Goal: Task Accomplishment & Management: Use online tool/utility

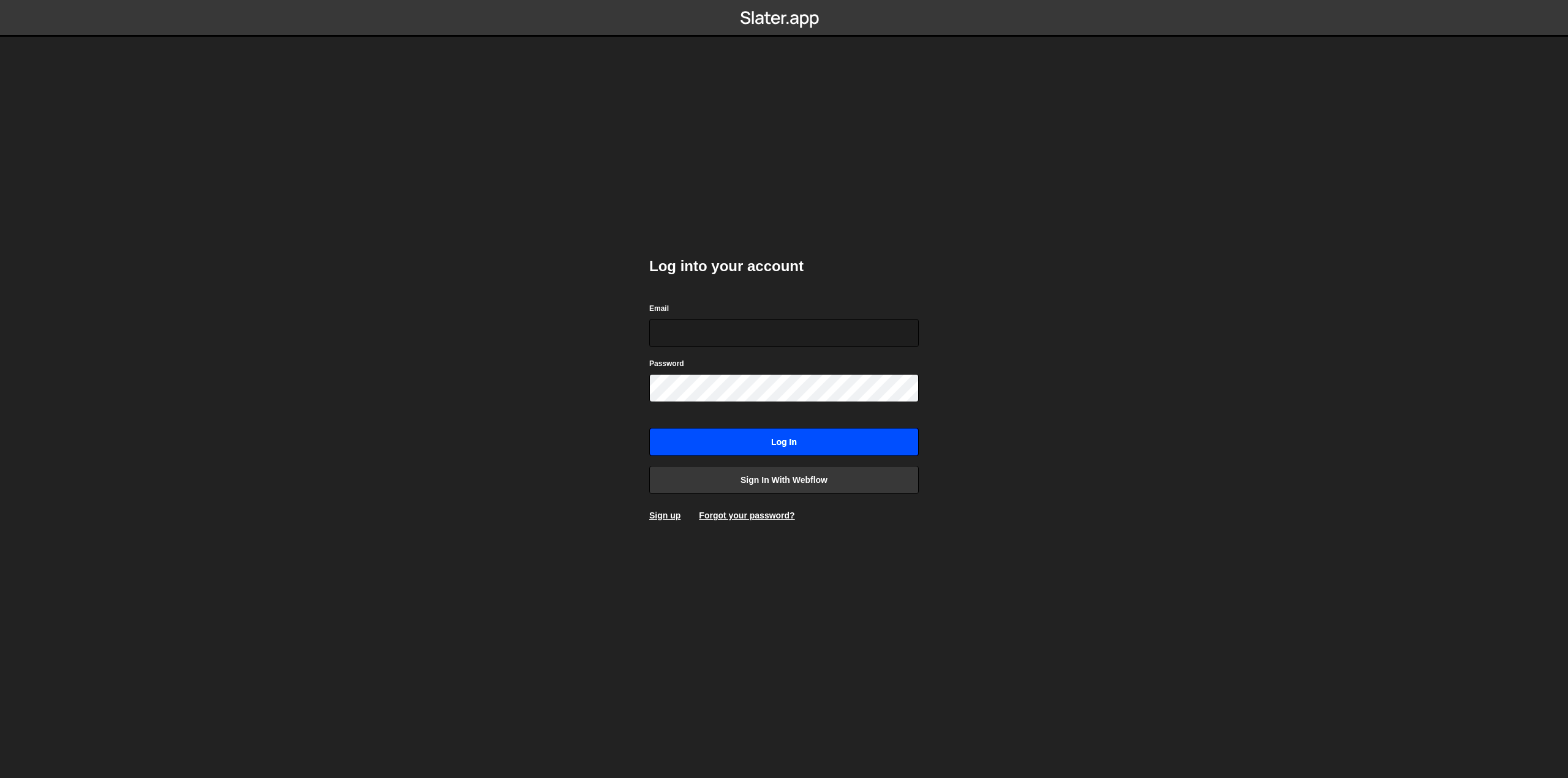
type input "jonah.schadowski@gmail.com"
click at [808, 436] on input "Log in" at bounding box center [784, 442] width 270 height 28
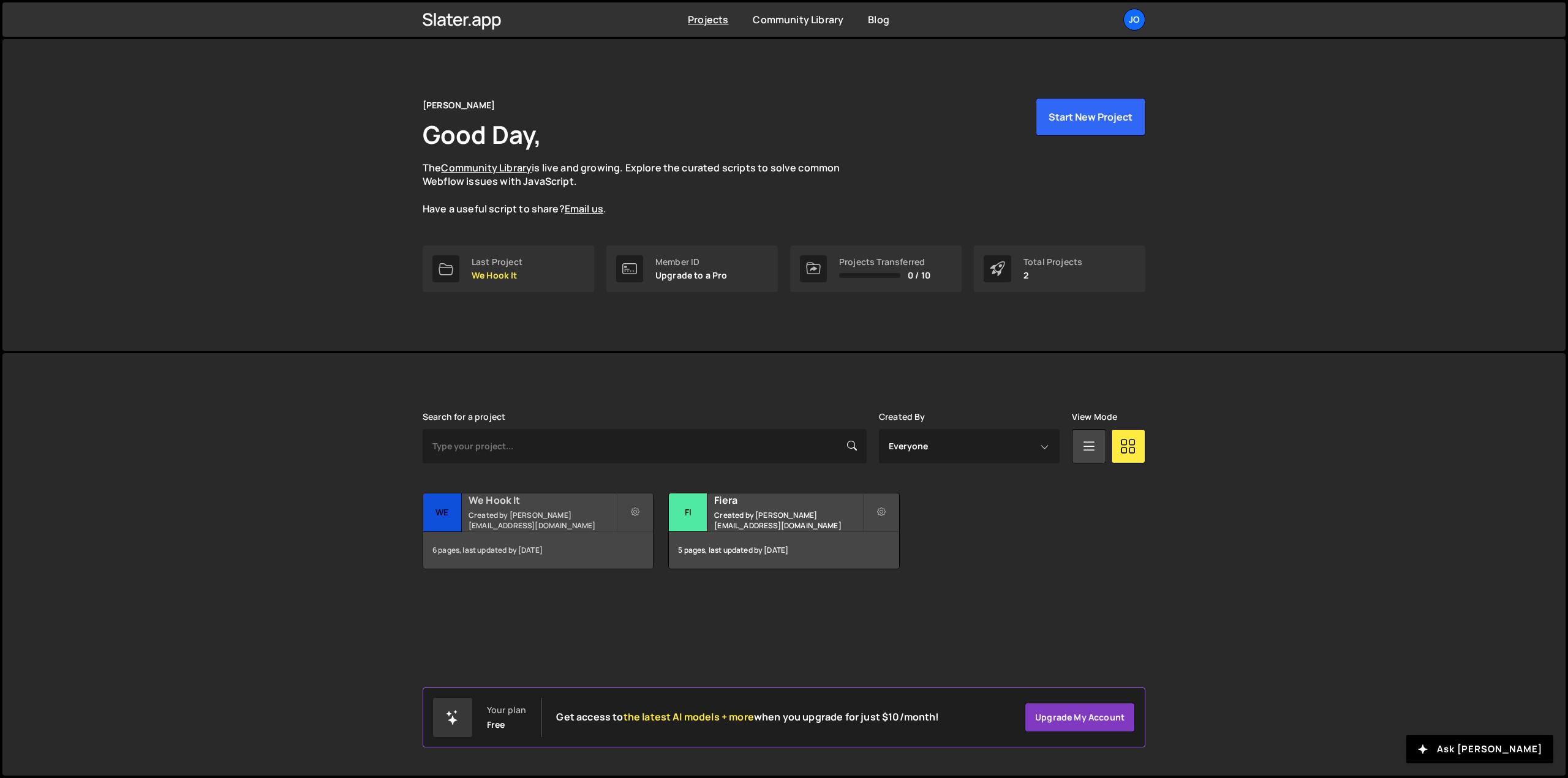
click at [581, 512] on small "Created by [PERSON_NAME][EMAIL_ADDRESS][DOMAIN_NAME]" at bounding box center [542, 520] width 148 height 21
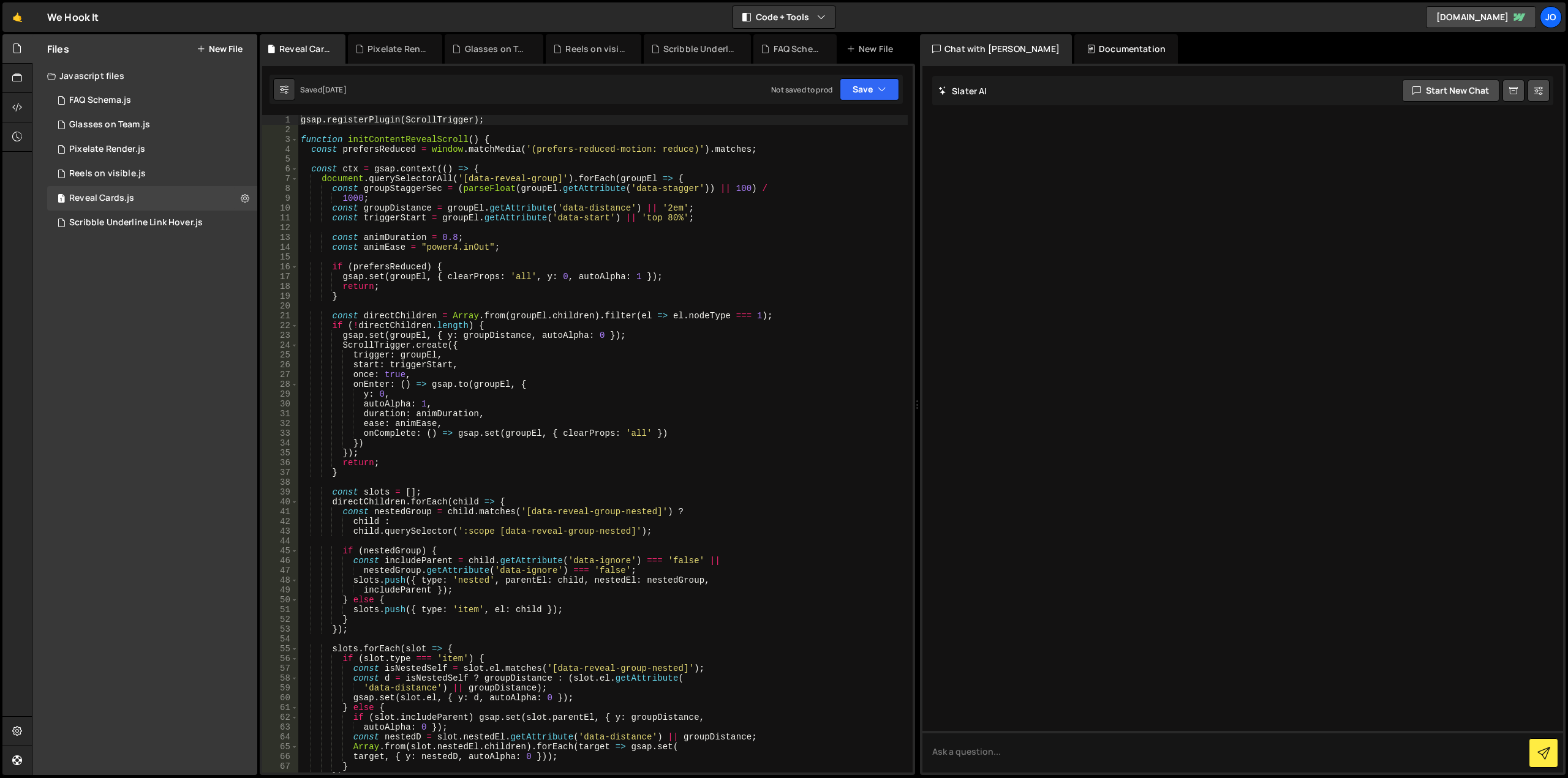
click at [226, 47] on button "New File" at bounding box center [219, 49] width 46 height 10
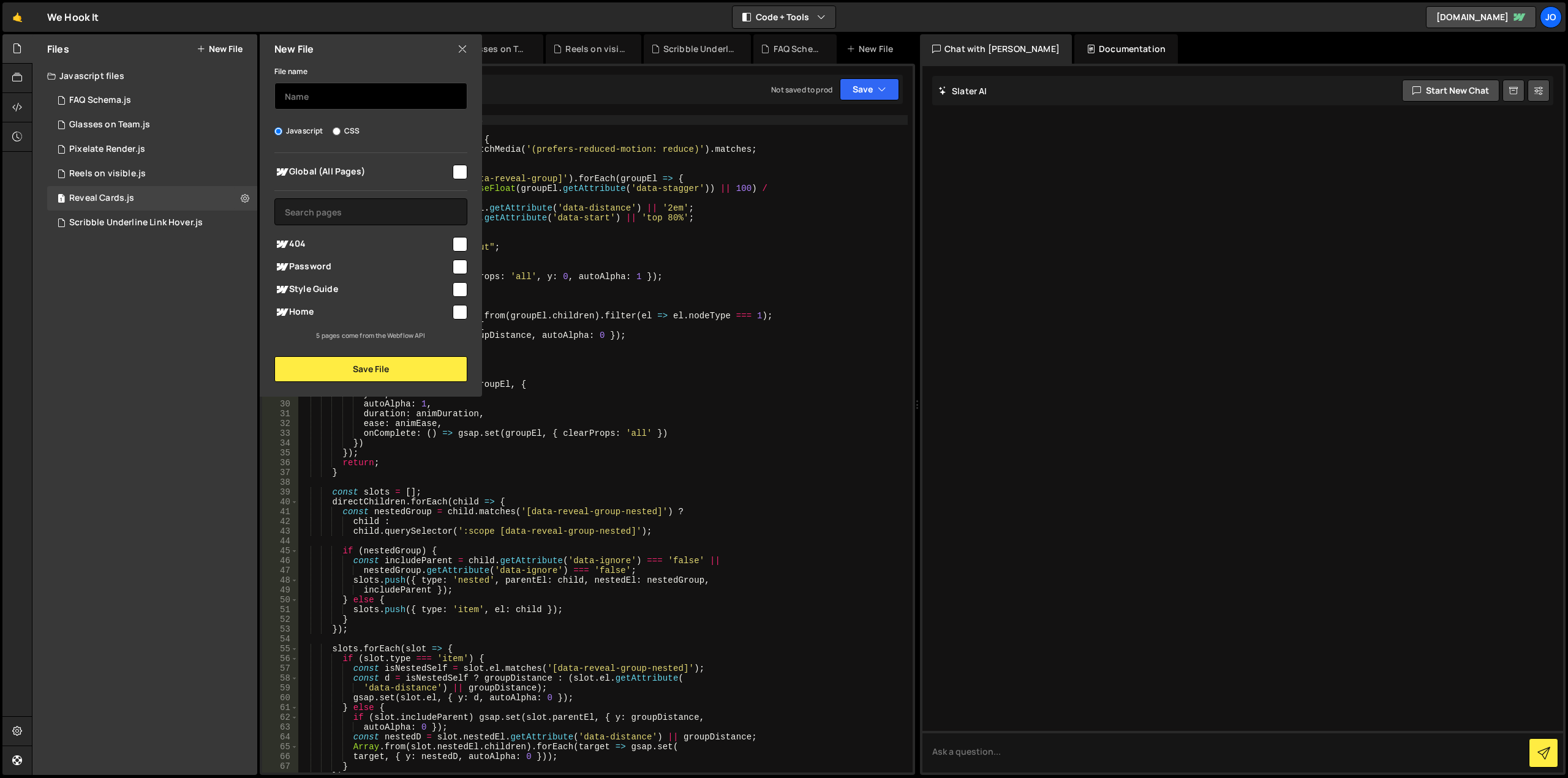
click at [354, 101] on input "text" at bounding box center [371, 95] width 193 height 27
type input "Pageloader"
click at [459, 177] on input "checkbox" at bounding box center [460, 172] width 15 height 15
checkbox input "true"
click at [402, 365] on button "Save File" at bounding box center [371, 369] width 193 height 26
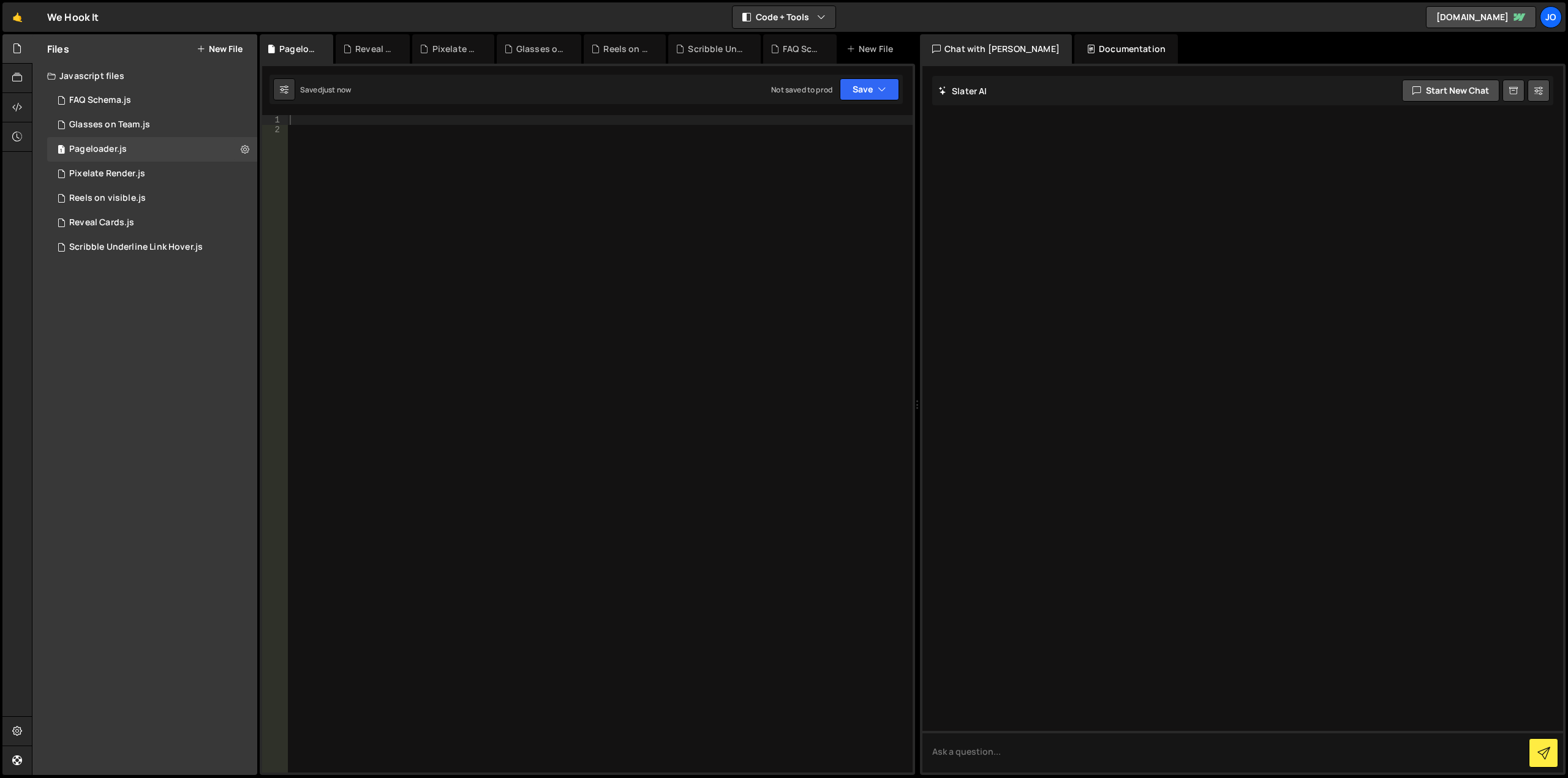
click at [443, 121] on div at bounding box center [599, 453] width 625 height 677
paste textarea "})"
type textarea "})"
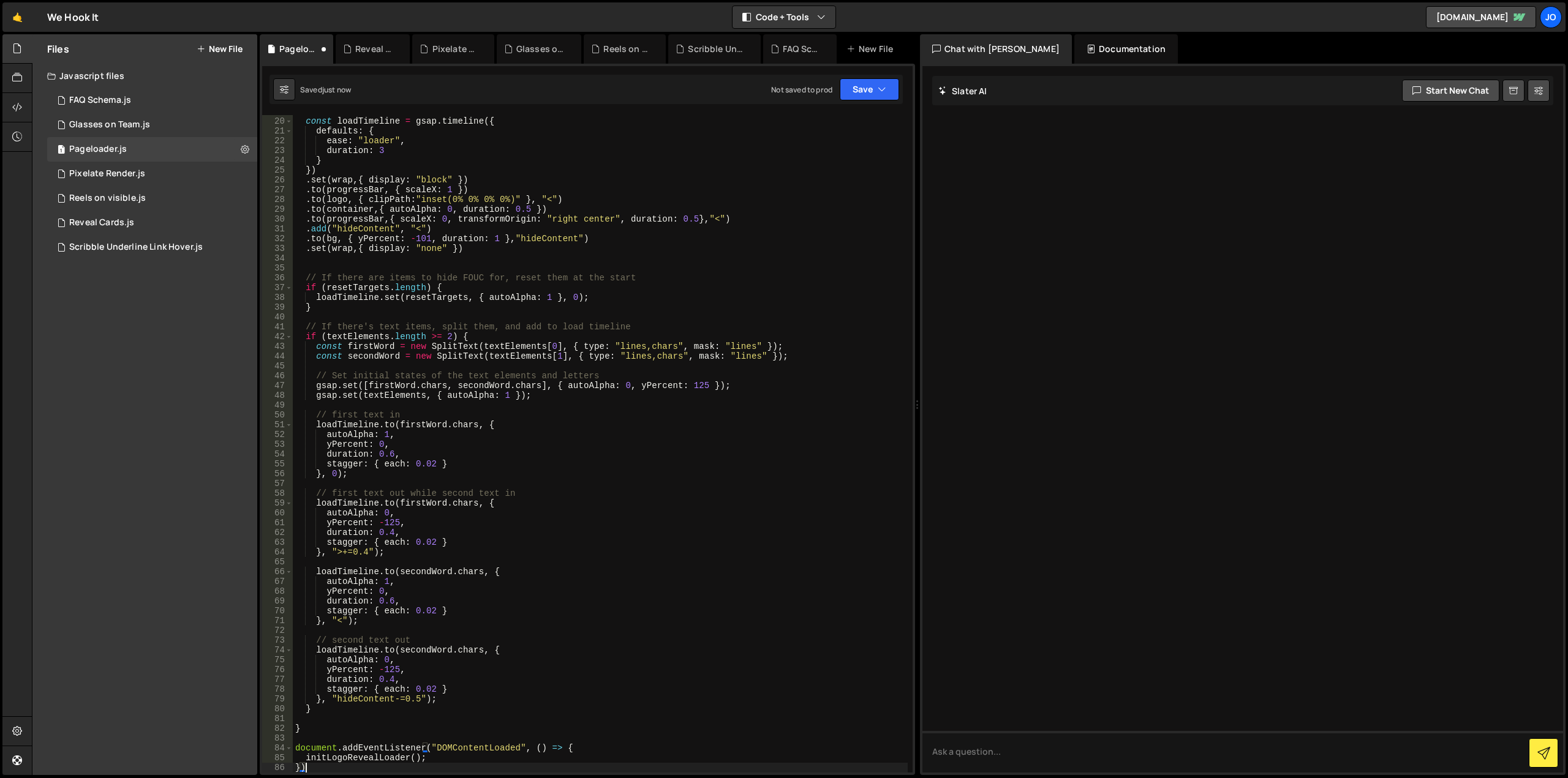
scroll to position [185, 0]
click at [854, 93] on button "Save" at bounding box center [870, 89] width 59 height 22
click at [844, 124] on div "Save to Staging S" at bounding box center [828, 120] width 128 height 12
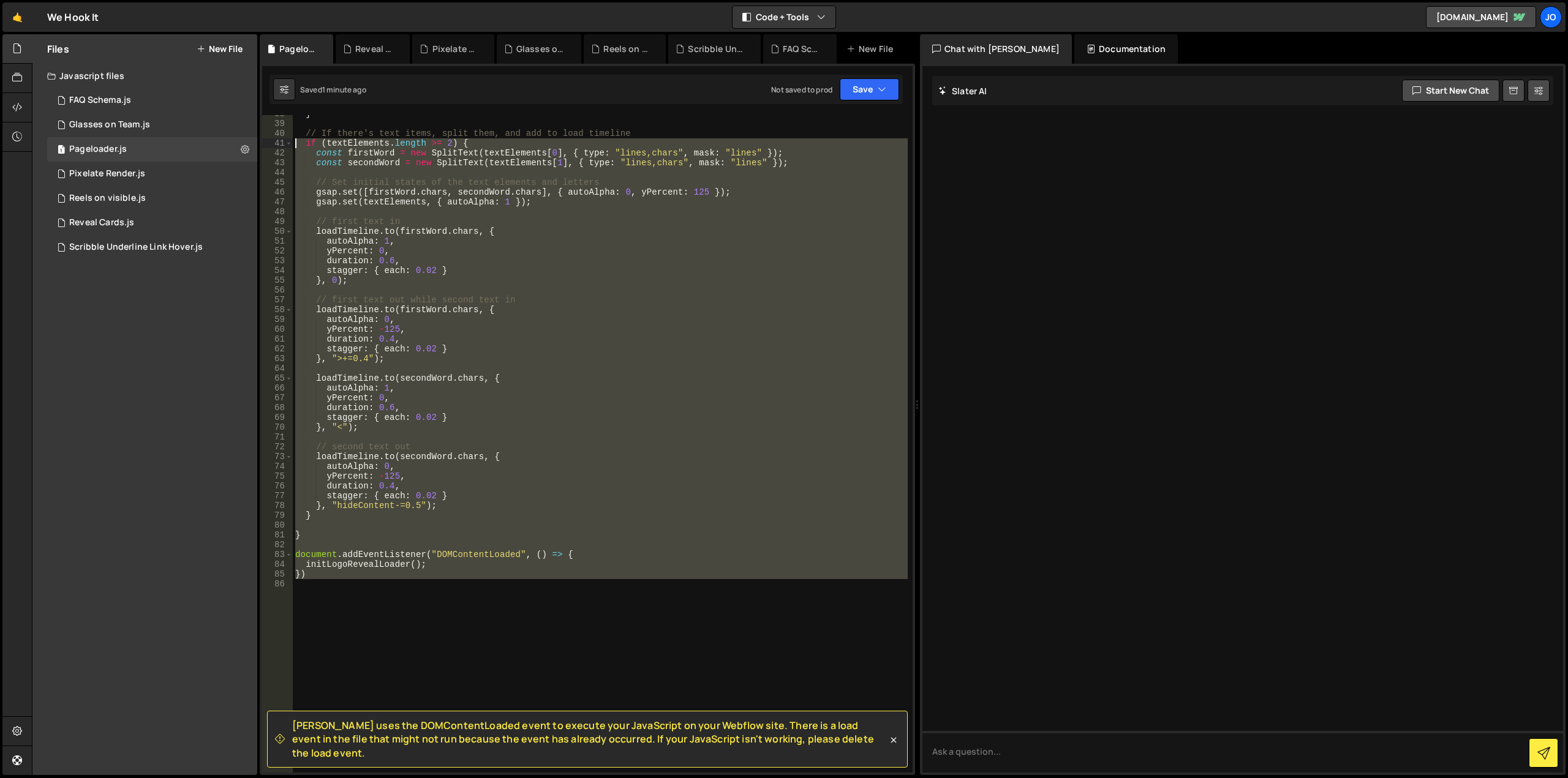
scroll to position [0, 0]
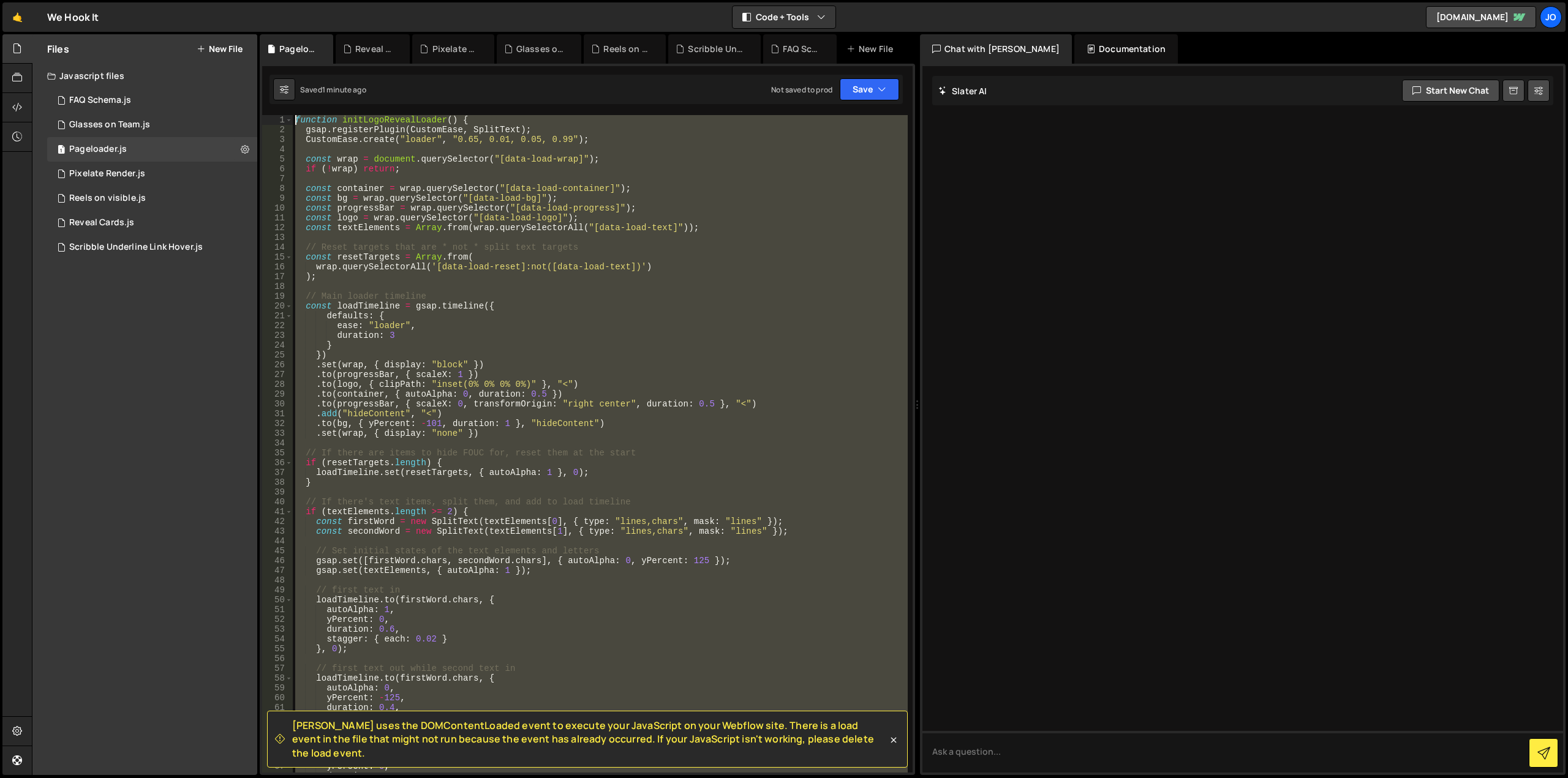
drag, startPoint x: 446, startPoint y: 678, endPoint x: 54, endPoint y: -74, distance: 848.0
click at [54, 0] on html "Projects Community Library Blog Jo Projects Your Teams Account Upgrade Logout" at bounding box center [784, 389] width 1568 height 778
type textarea "function initLogoRevealLoader() { gsap.registerPlugin(CustomEase, SplitText);"
paste textarea
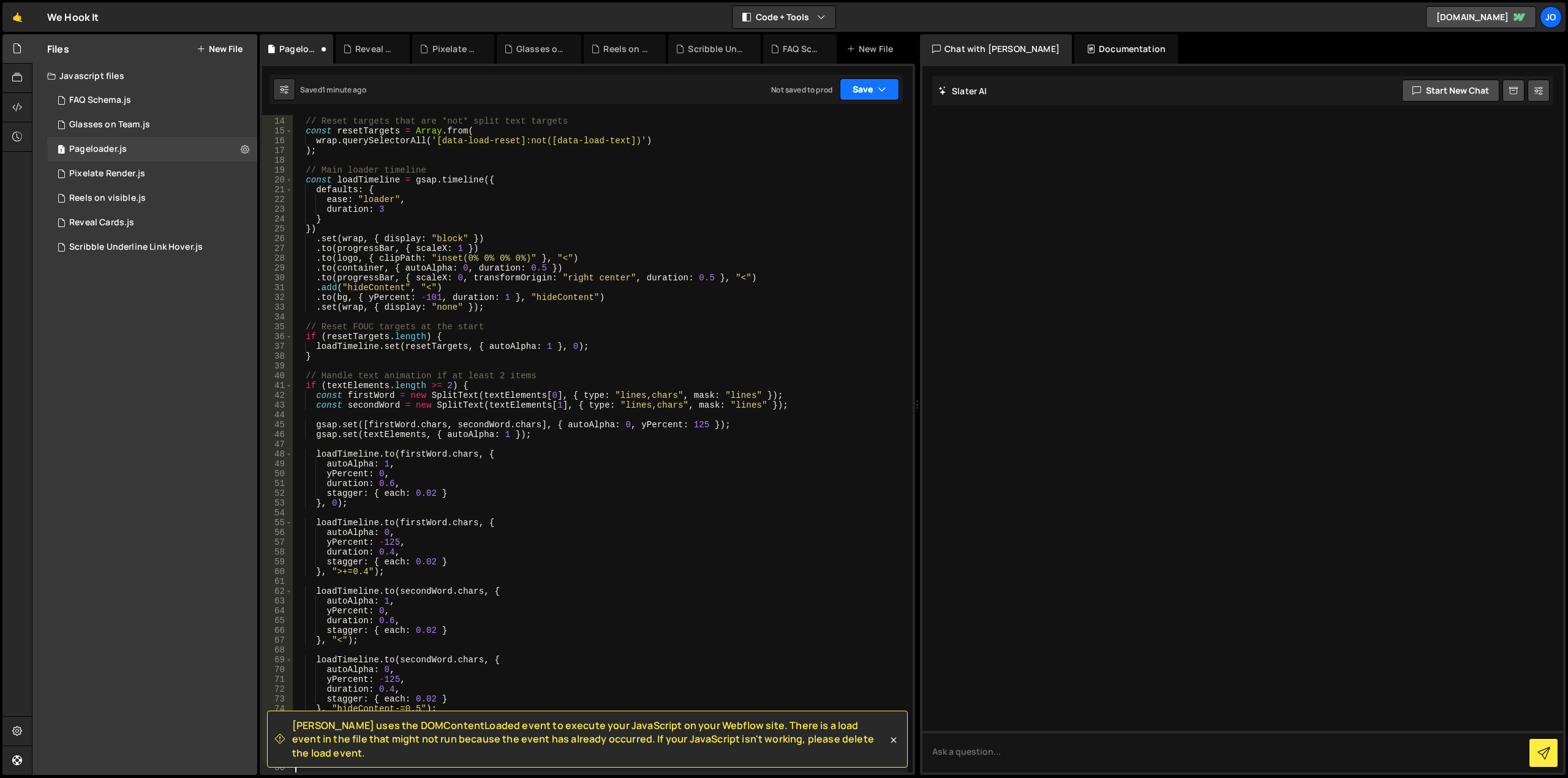
click at [861, 95] on button "Save" at bounding box center [870, 89] width 59 height 22
click at [846, 118] on div "Save to Staging S" at bounding box center [828, 120] width 128 height 12
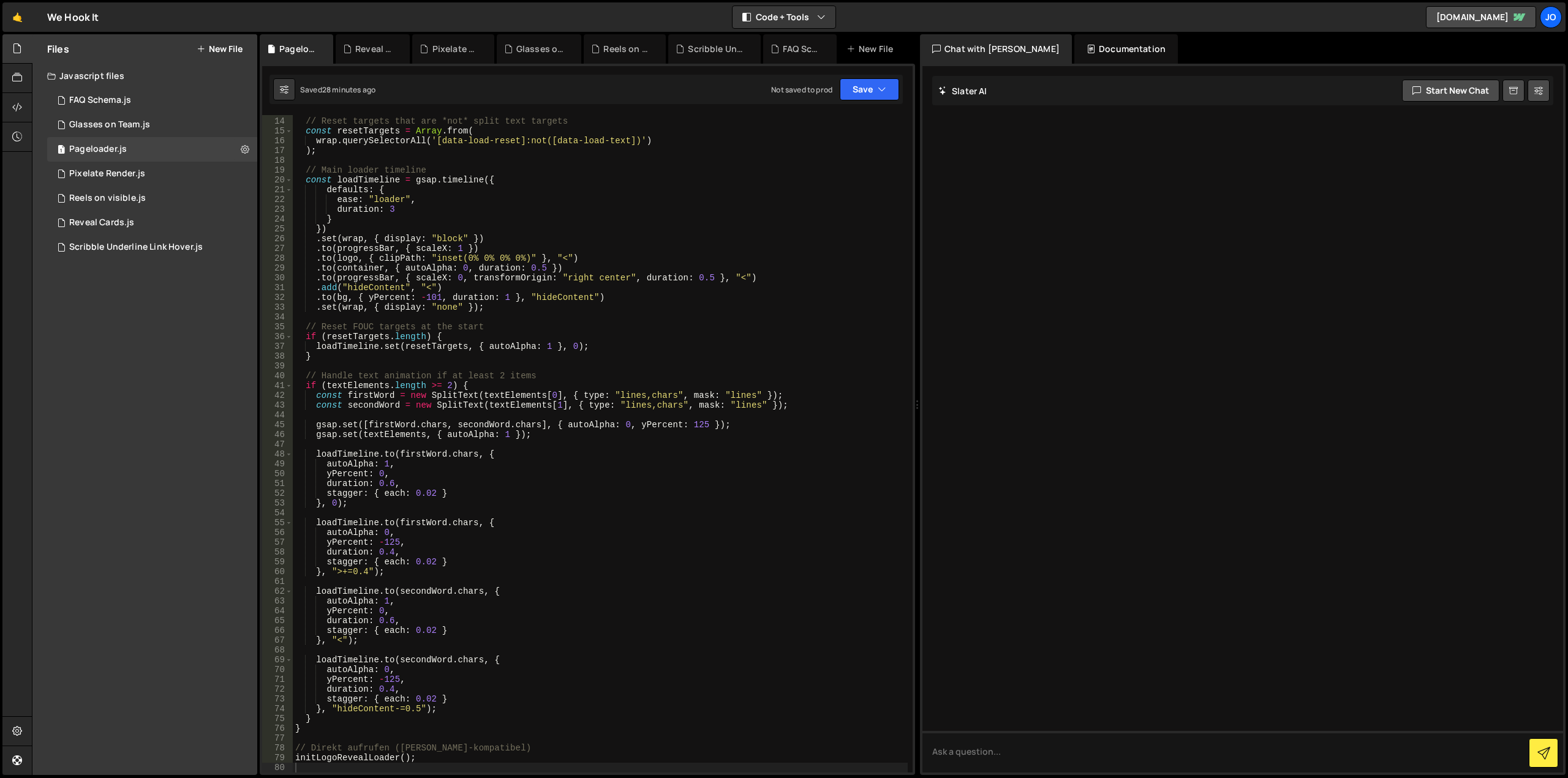
click at [227, 46] on button "New File" at bounding box center [219, 49] width 46 height 10
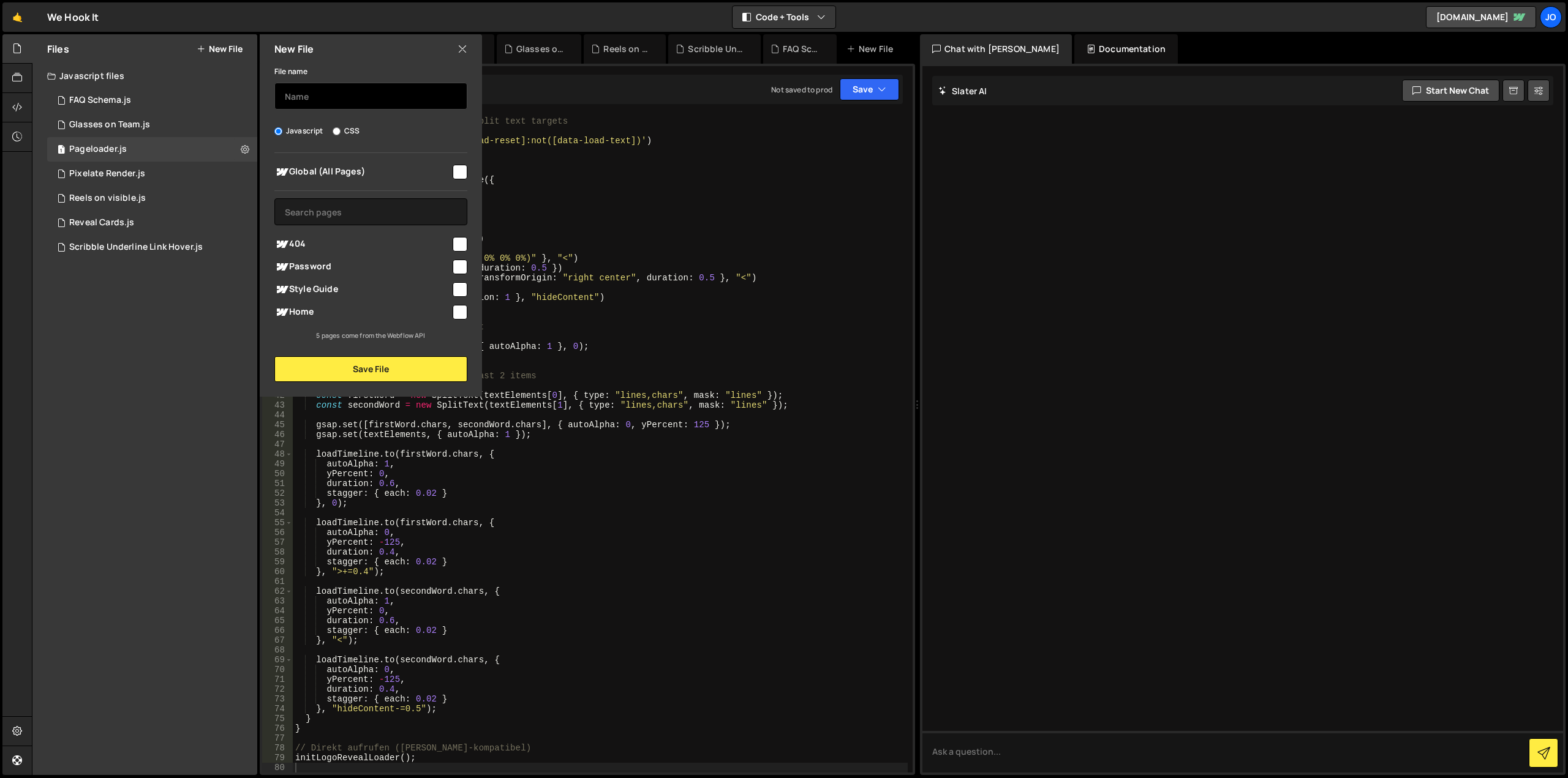
click at [320, 103] on input "text" at bounding box center [371, 95] width 193 height 27
type input "Textanimation"
click at [457, 172] on input "checkbox" at bounding box center [460, 172] width 15 height 15
checkbox input "true"
click at [408, 363] on button "Save File" at bounding box center [371, 369] width 193 height 26
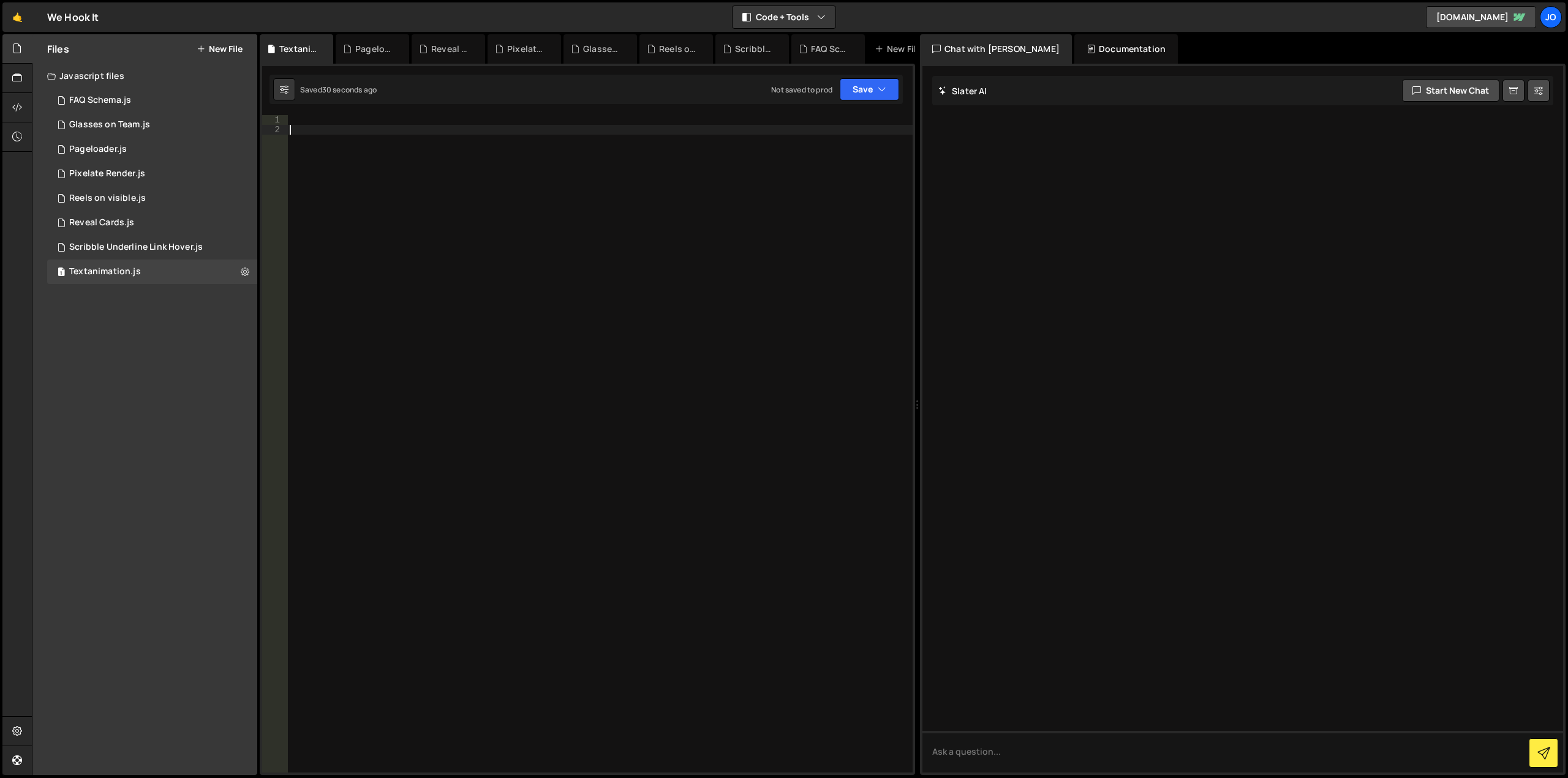
click at [674, 159] on div at bounding box center [599, 453] width 625 height 677
click at [651, 126] on div at bounding box center [599, 453] width 625 height 677
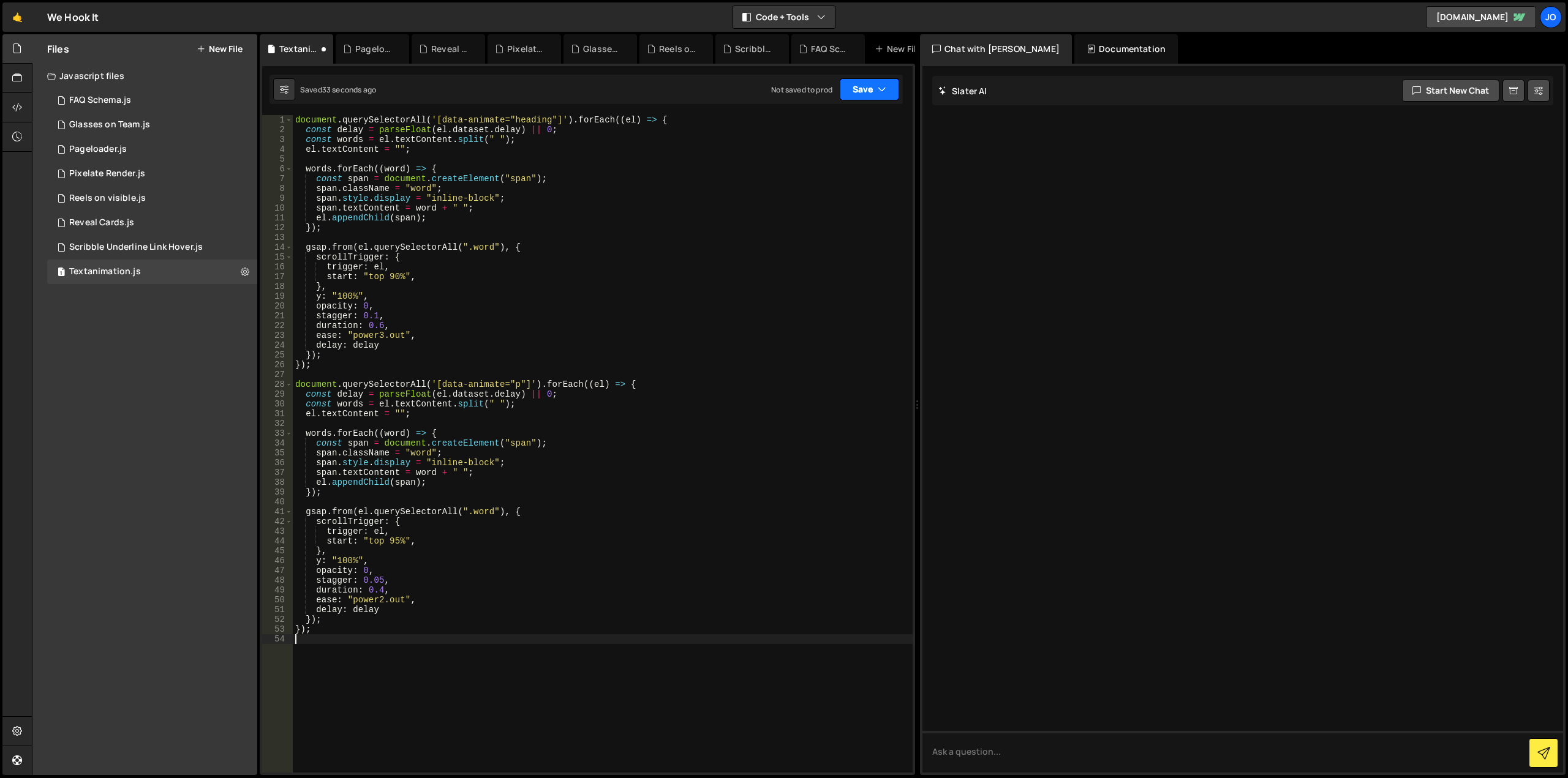
click at [876, 91] on button "Save" at bounding box center [870, 89] width 59 height 22
click at [856, 117] on div "Save to Staging S" at bounding box center [828, 120] width 128 height 12
click at [854, 94] on button "Save" at bounding box center [870, 89] width 59 height 22
click at [857, 121] on div "Save to Staging S" at bounding box center [828, 120] width 128 height 12
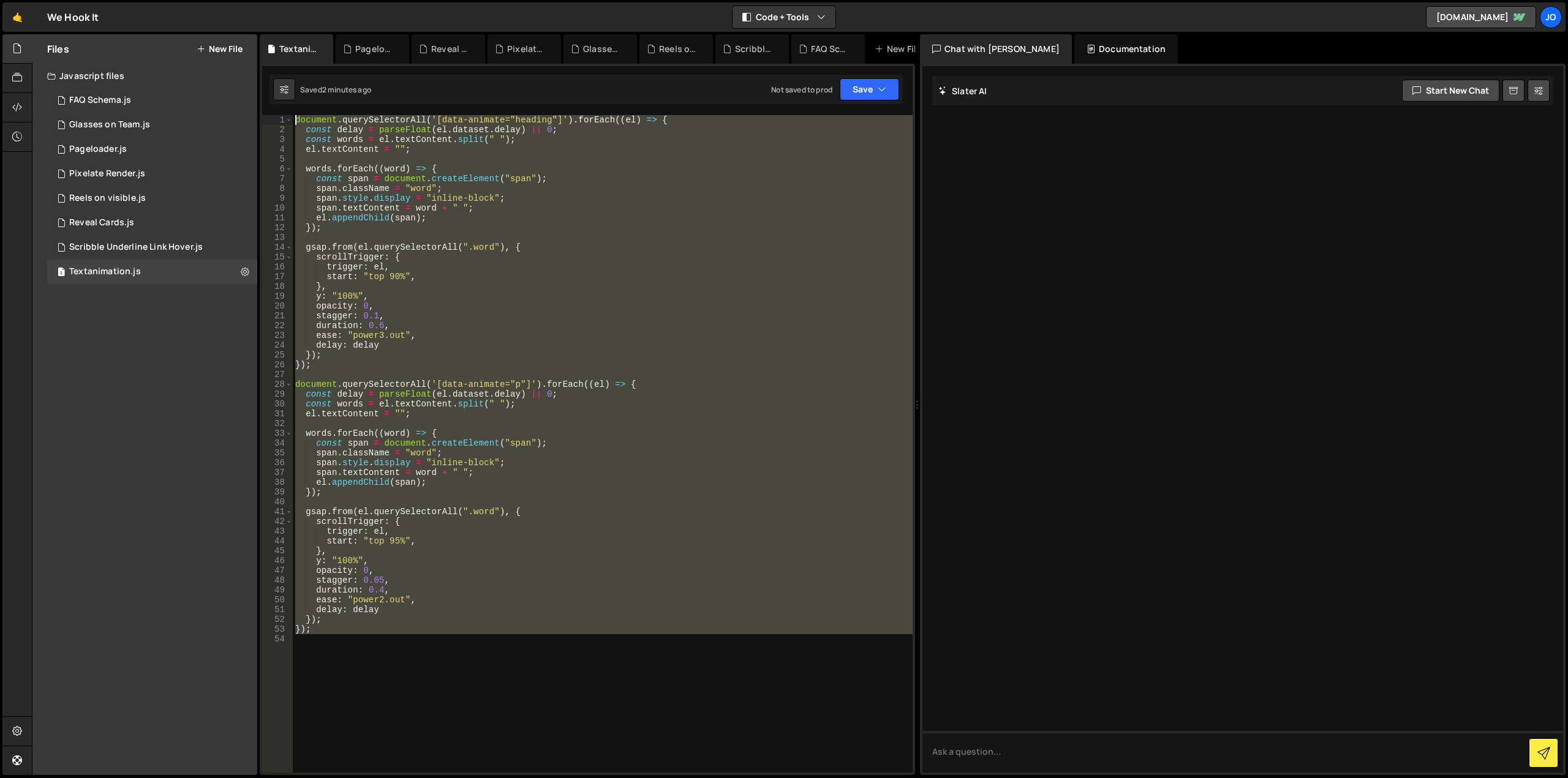
drag, startPoint x: 522, startPoint y: 657, endPoint x: 170, endPoint y: -74, distance: 811.3
click at [170, 0] on html "Projects Community Library Blog Jo Projects Your Teams Account Upgrade Logout" at bounding box center [784, 389] width 1568 height 778
type textarea "document.querySelectorAll('[data-animate="heading"]').forEach((el) => { const d…"
paste textarea
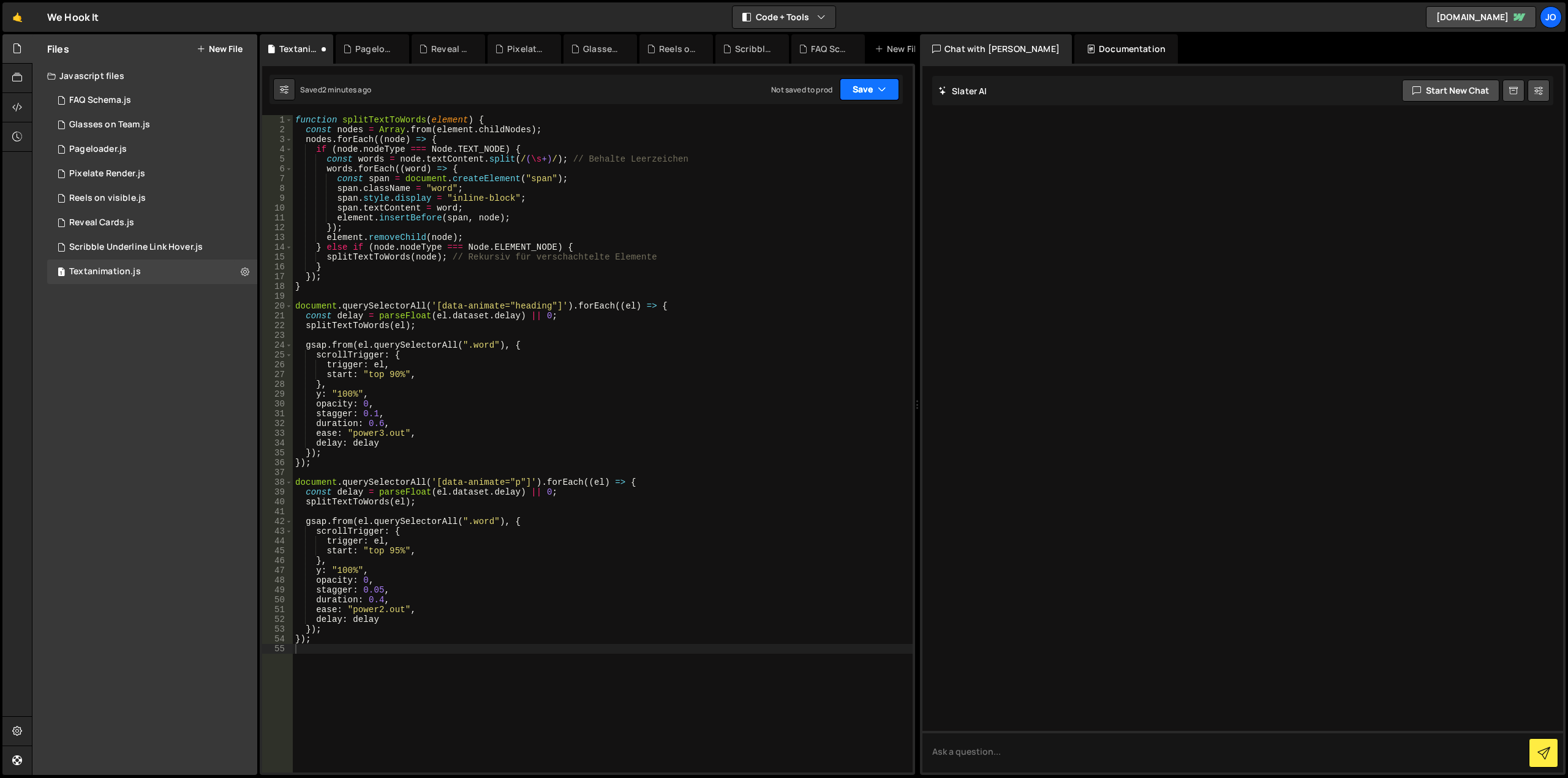
click at [870, 88] on button "Save" at bounding box center [870, 89] width 59 height 22
click at [842, 125] on div "Save to Staging S" at bounding box center [828, 120] width 128 height 12
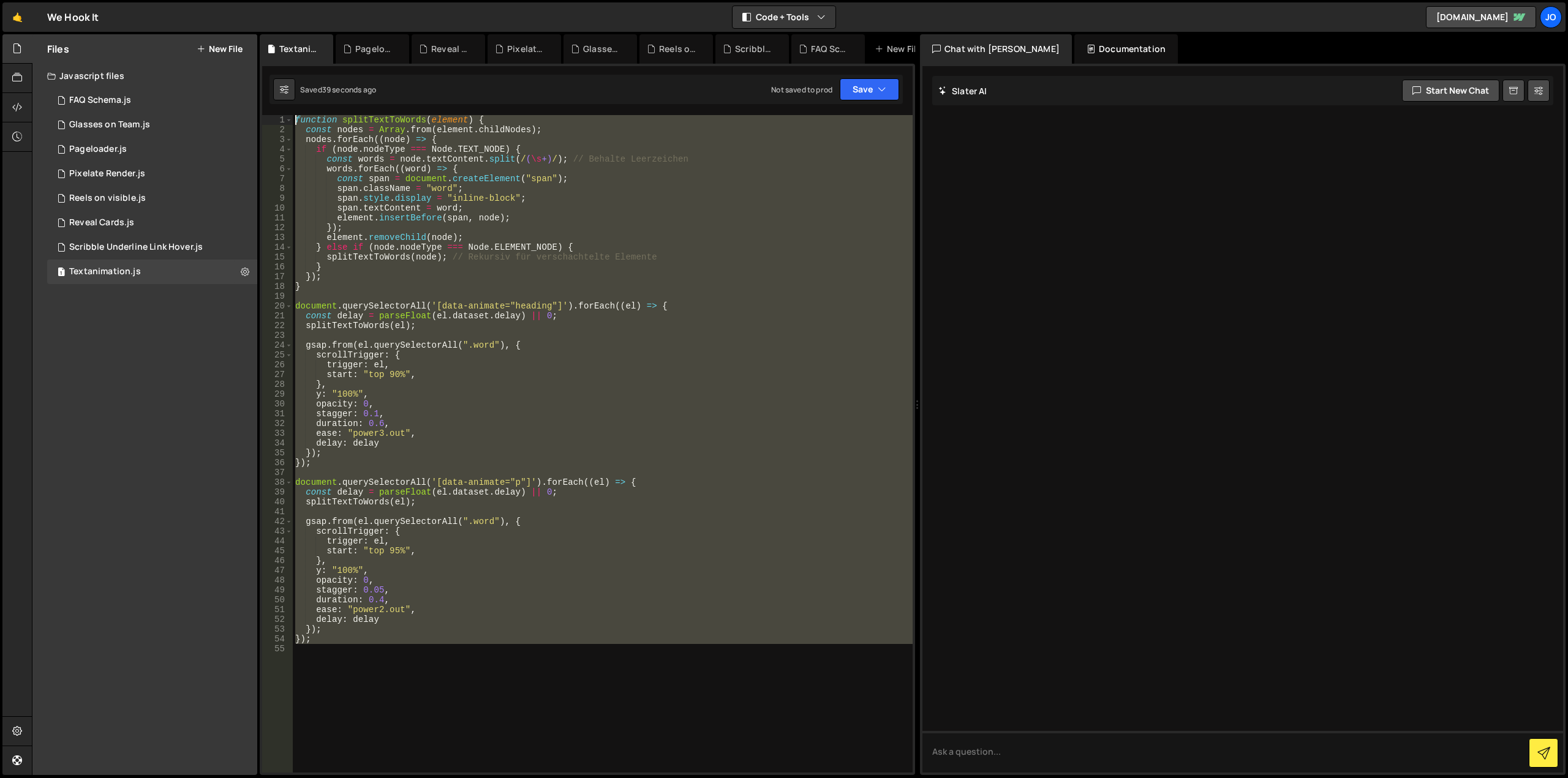
drag, startPoint x: 561, startPoint y: 623, endPoint x: 112, endPoint y: -74, distance: 829.1
click at [112, 0] on html "Projects Community Library Blog Jo Projects Your Teams Account Upgrade Logout" at bounding box center [784, 389] width 1568 height 778
type textarea "function splitTextToWords(element) { const nodes = Array.from(element.childNode…"
paste textarea
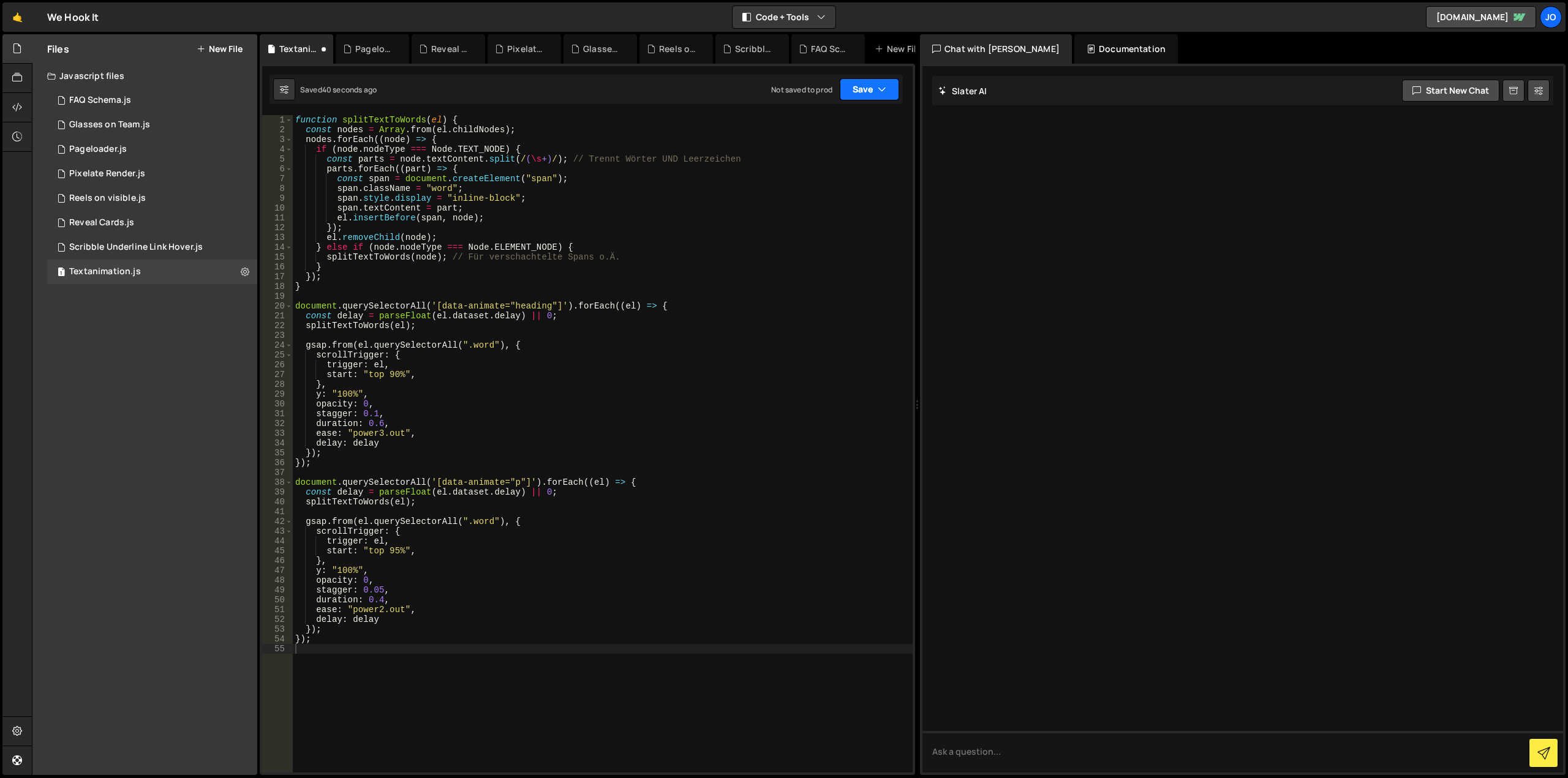
click at [857, 92] on button "Save" at bounding box center [870, 89] width 59 height 22
click at [818, 131] on div "41 seconds ago" at bounding box center [813, 133] width 53 height 11
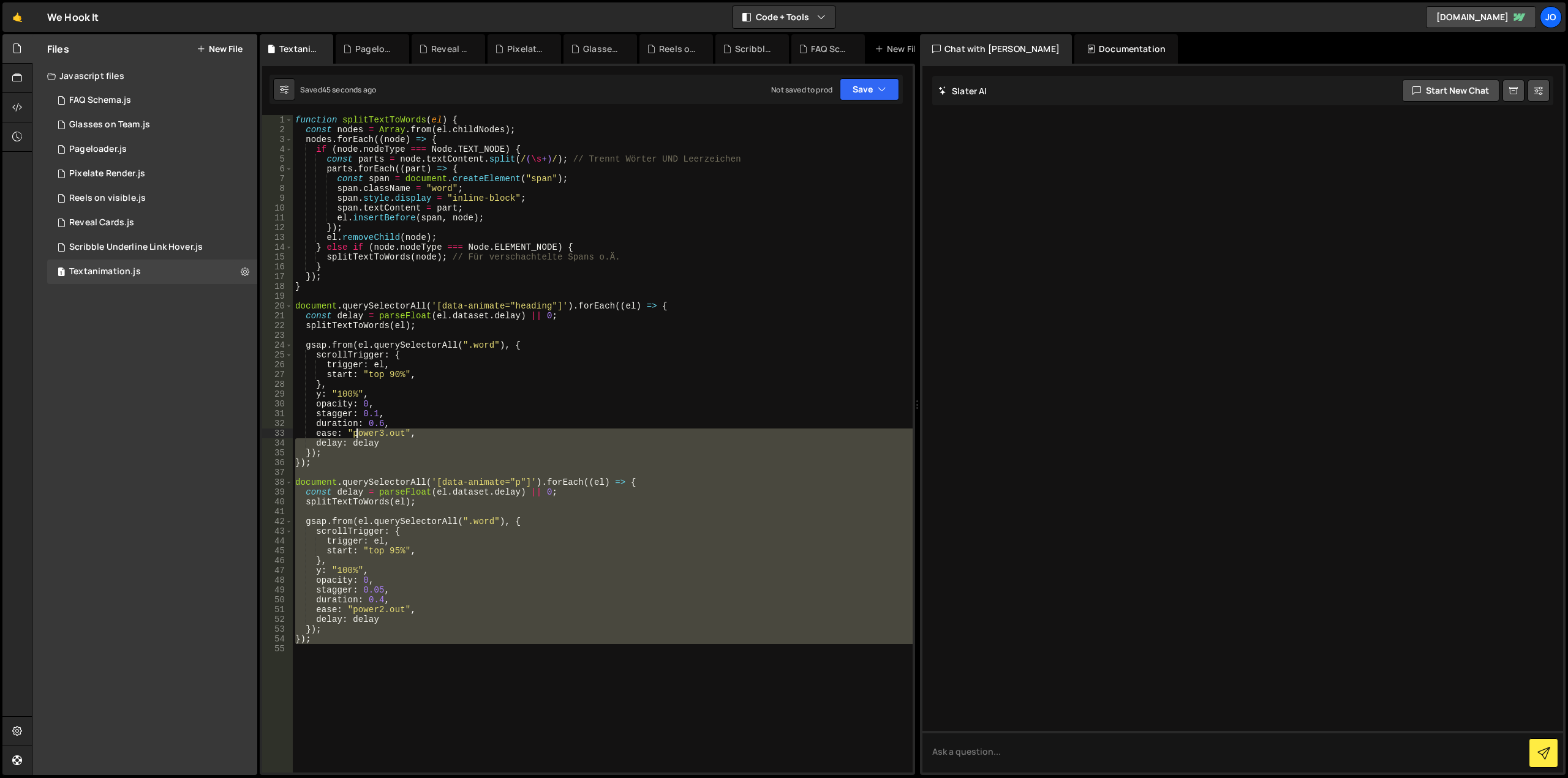
drag, startPoint x: 516, startPoint y: 660, endPoint x: 121, endPoint y: -74, distance: 833.5
click at [121, 0] on html "Projects Community Library Blog Jo Projects Your Teams Account Upgrade Logout" at bounding box center [784, 389] width 1568 height 778
type textarea "function splitTextToWords(el) { const nodes = Array.from(el.childNodes);"
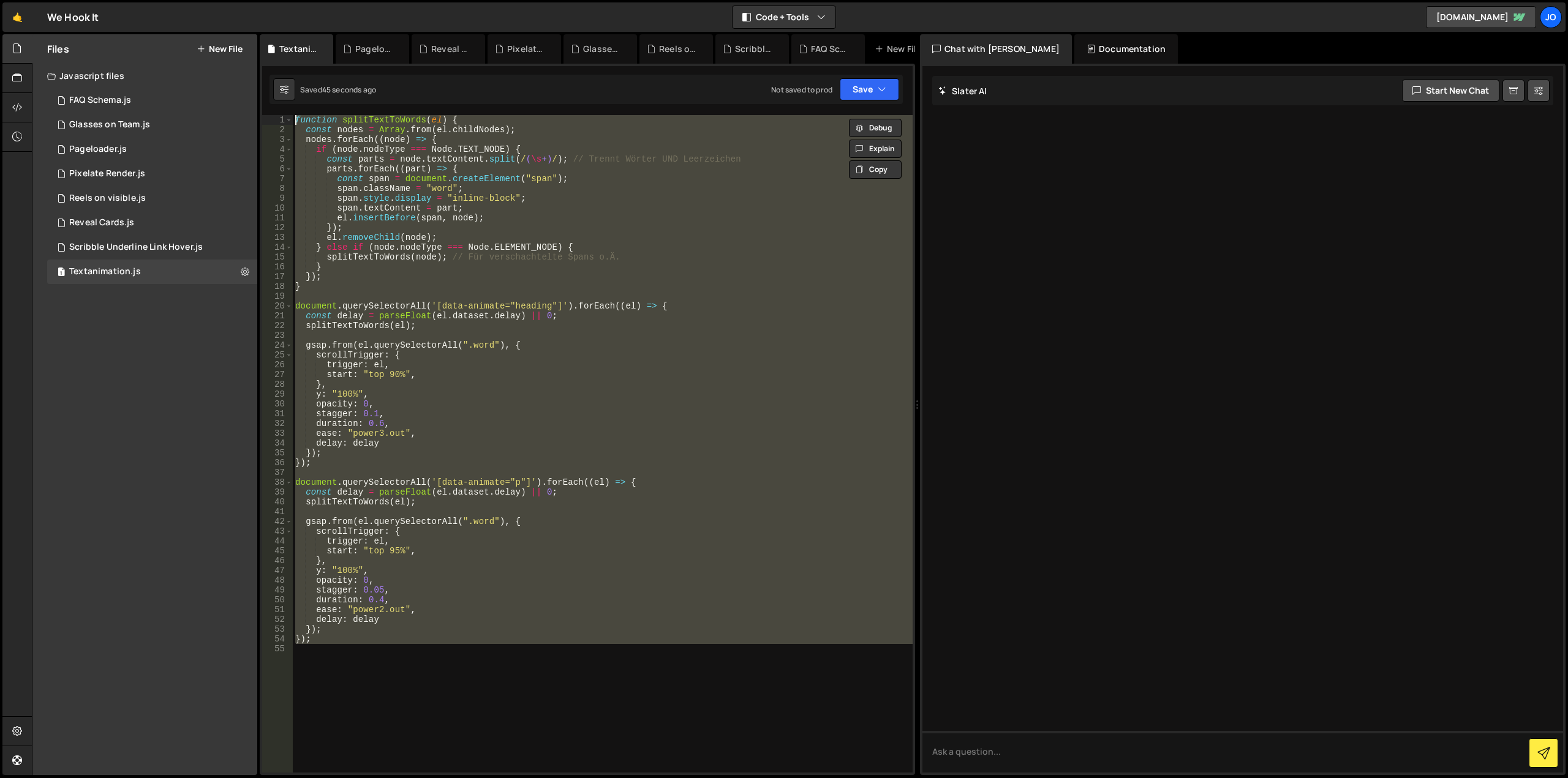
paste textarea
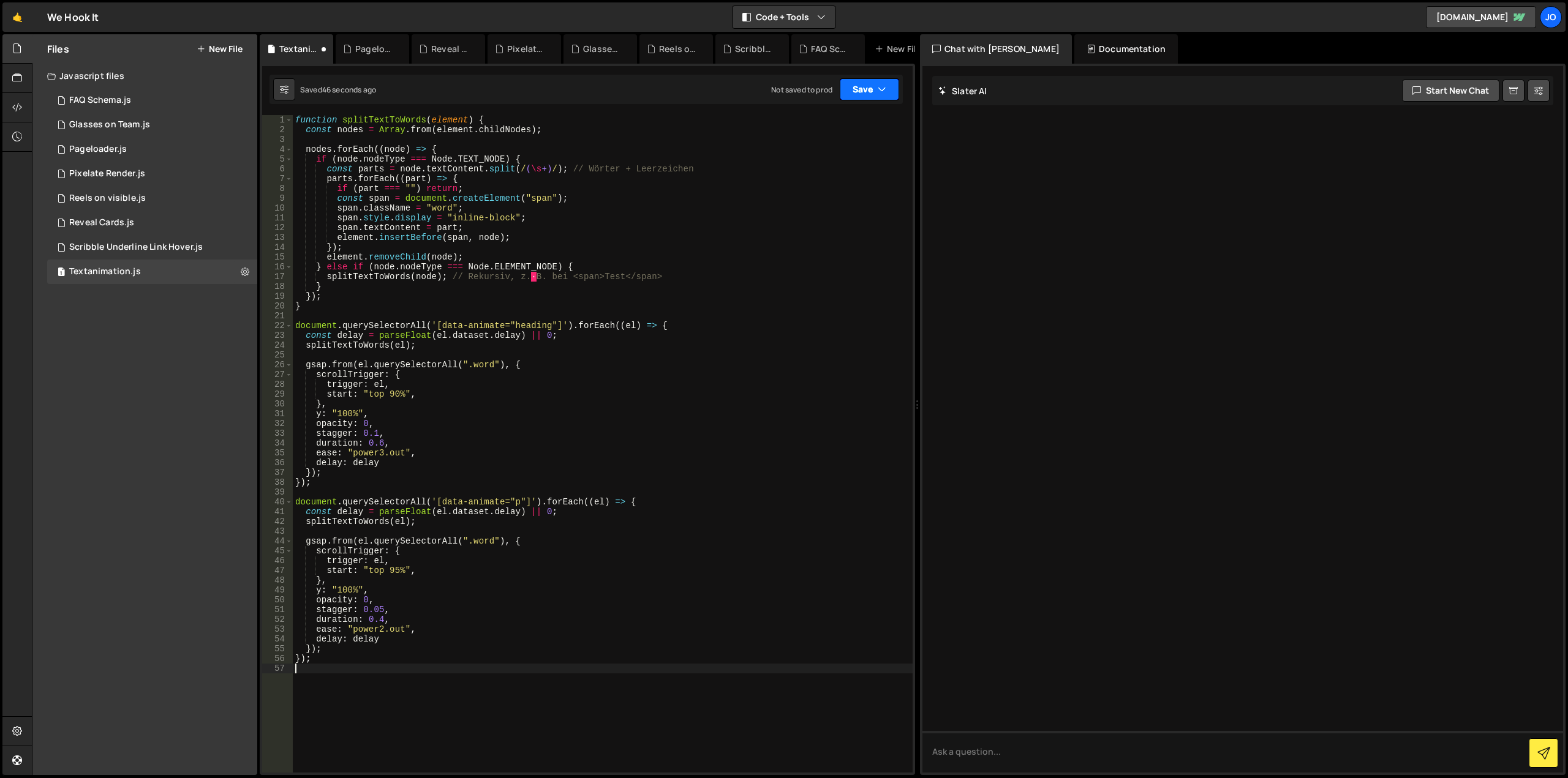
click at [879, 96] on button "Save" at bounding box center [870, 89] width 59 height 22
click at [838, 123] on div "Save to Staging S" at bounding box center [828, 120] width 128 height 12
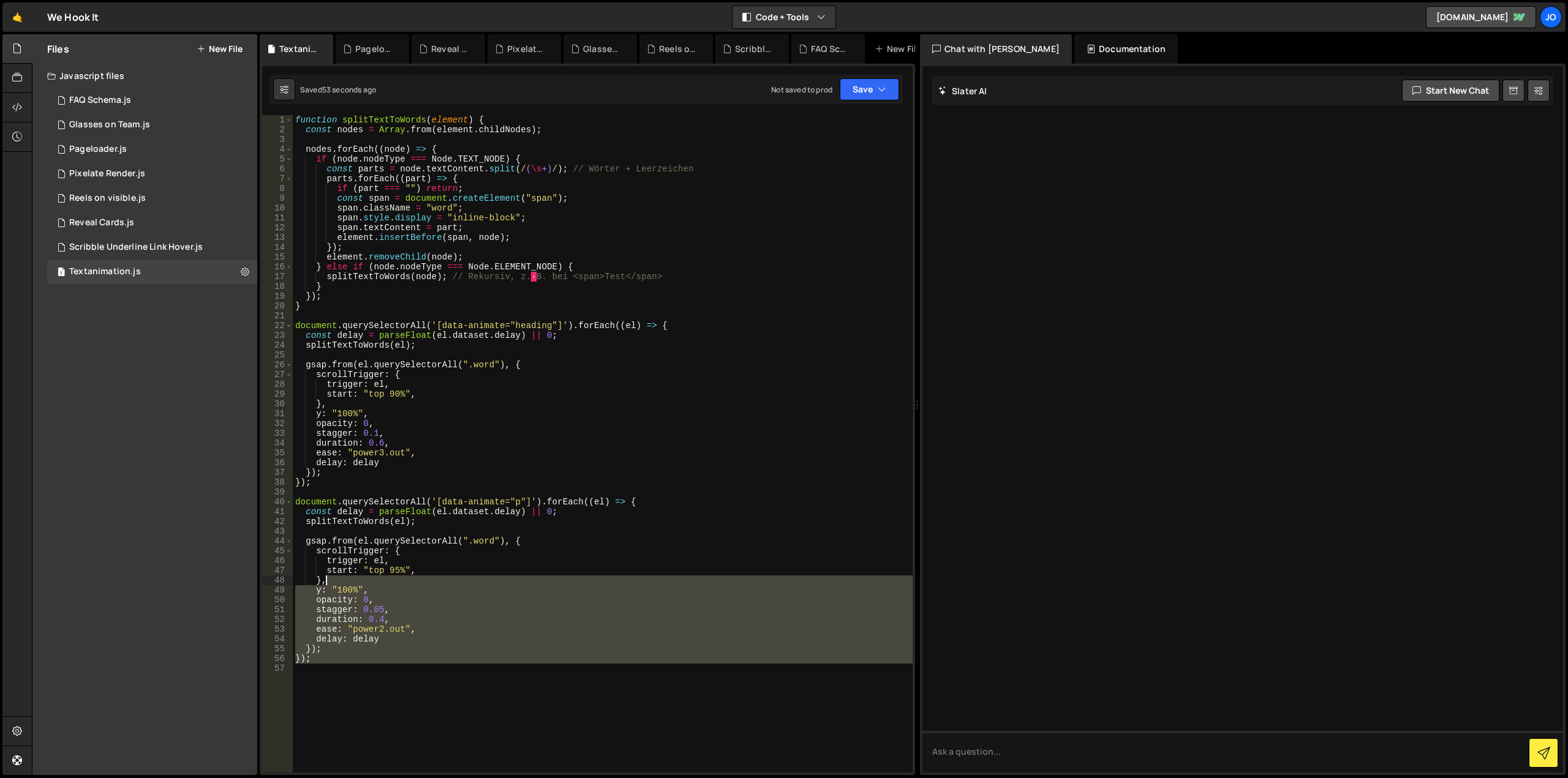
drag, startPoint x: 480, startPoint y: 704, endPoint x: 204, endPoint y: -29, distance: 783.2
click at [204, 0] on html "Projects Community Library Blog Jo Projects Your Teams Account Upgrade Logout" at bounding box center [784, 389] width 1568 height 778
type textarea "function splitTextToWords(element) { const nodes = Array.from(element.childNode…"
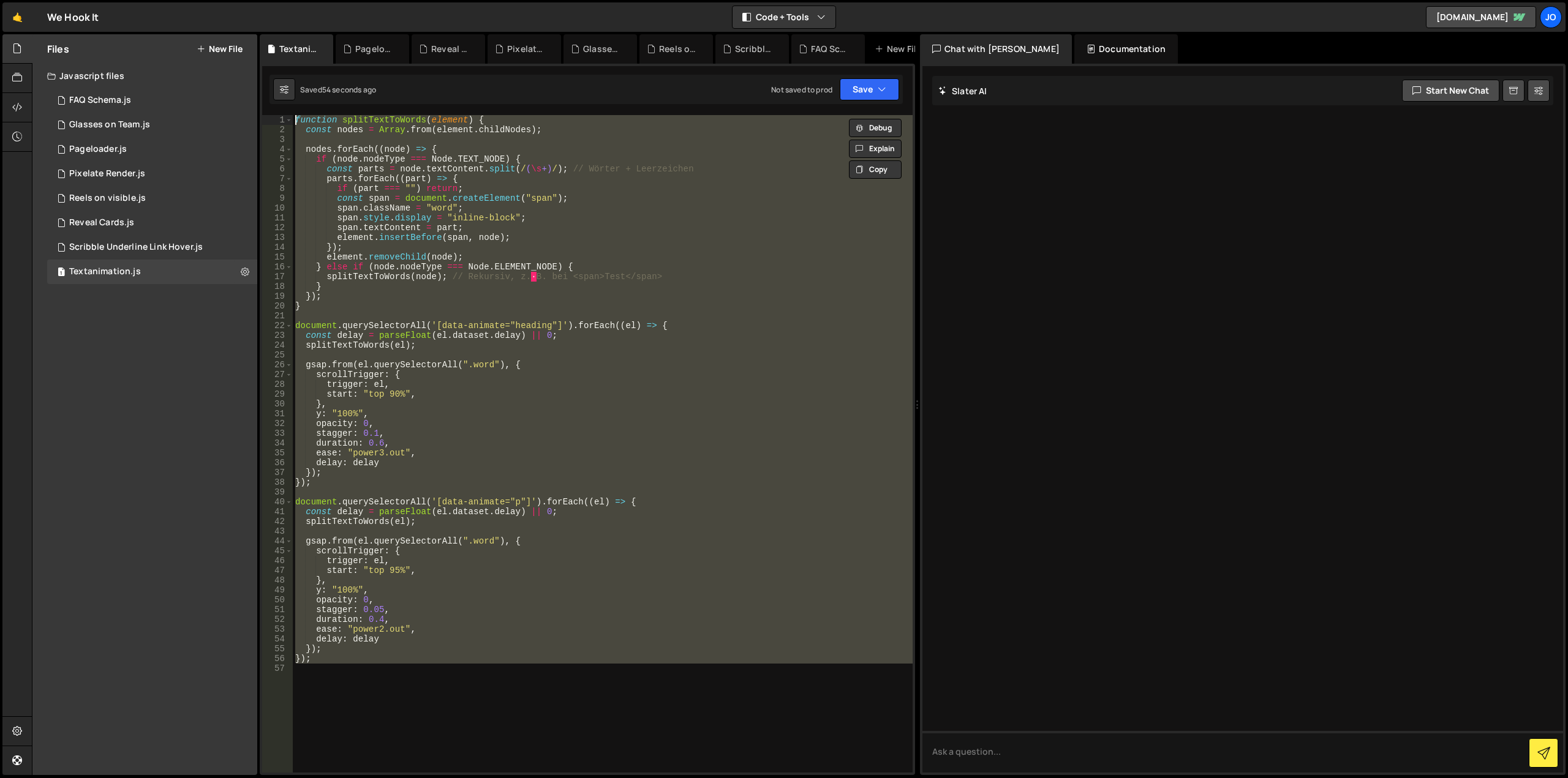
paste textarea
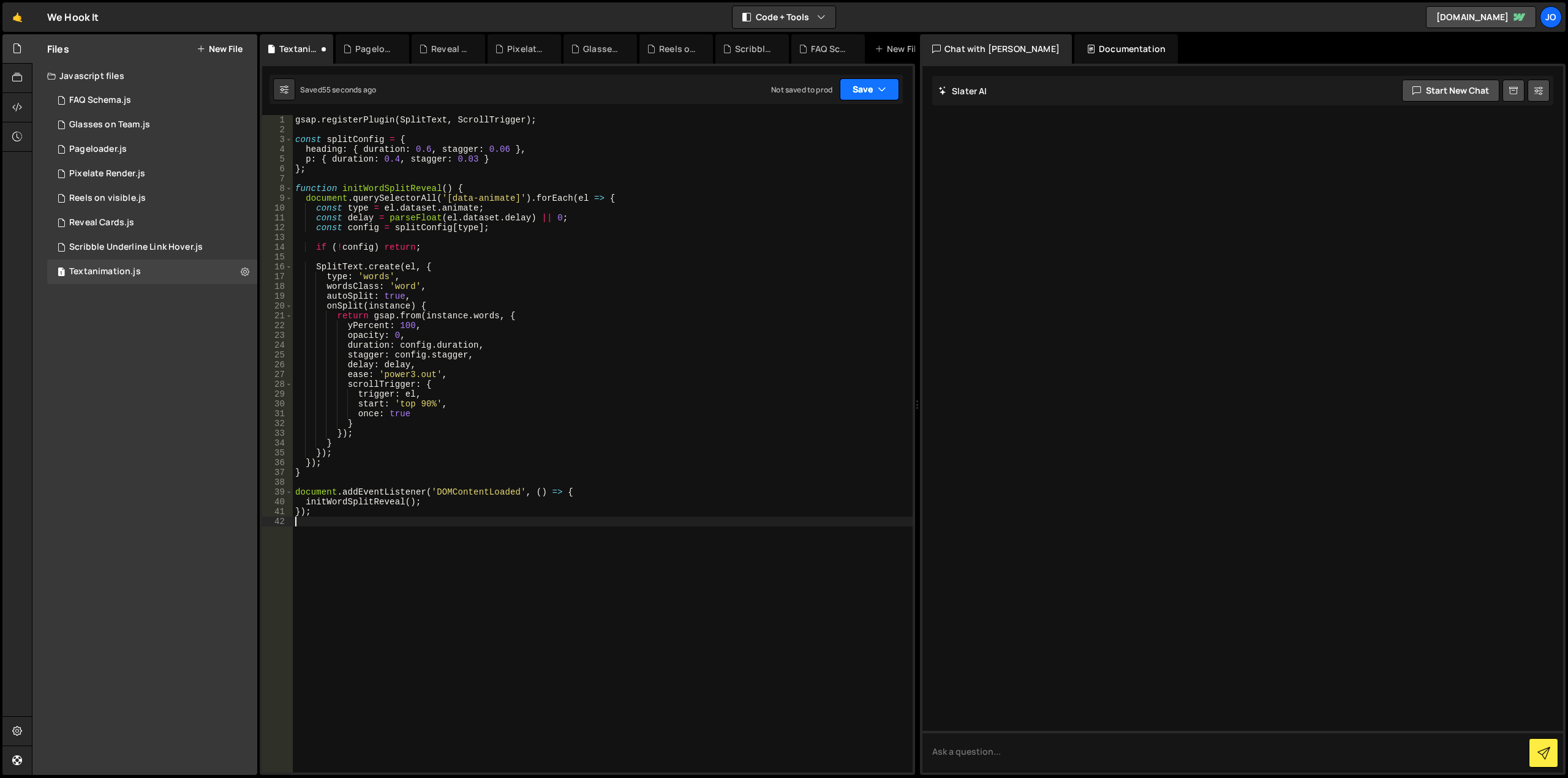
click at [863, 93] on button "Save" at bounding box center [870, 89] width 59 height 22
click at [821, 138] on div "Saved 56 seconds ago" at bounding box center [828, 133] width 128 height 15
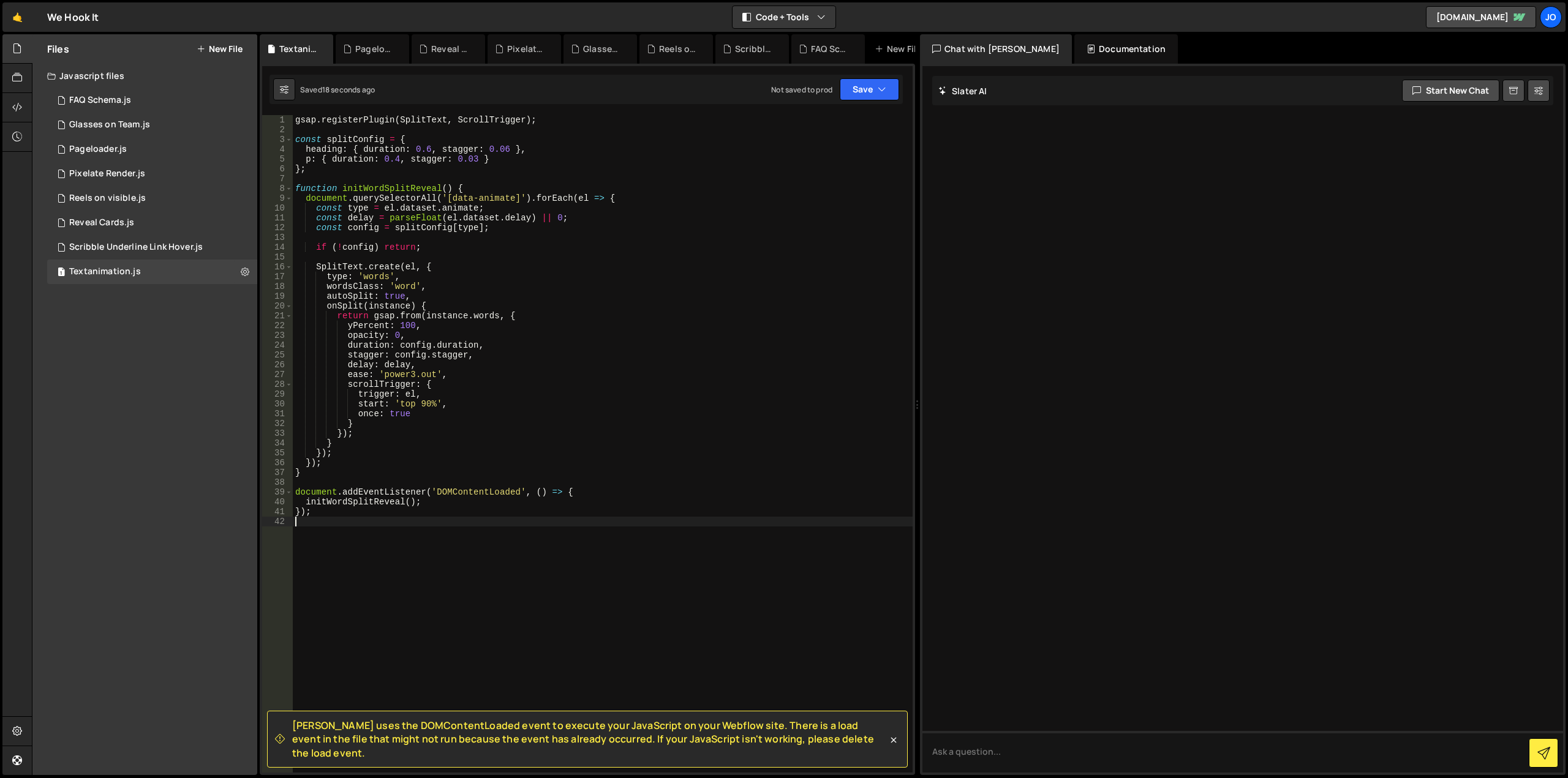
drag, startPoint x: 602, startPoint y: 565, endPoint x: 144, endPoint y: -56, distance: 771.6
click at [144, 0] on html "Projects Community Library Blog Jo Projects Your Teams Account Upgrade Logout" at bounding box center [784, 389] width 1568 height 778
type textarea "gsap.registerPlugin(SplitText, ScrollTrigger);"
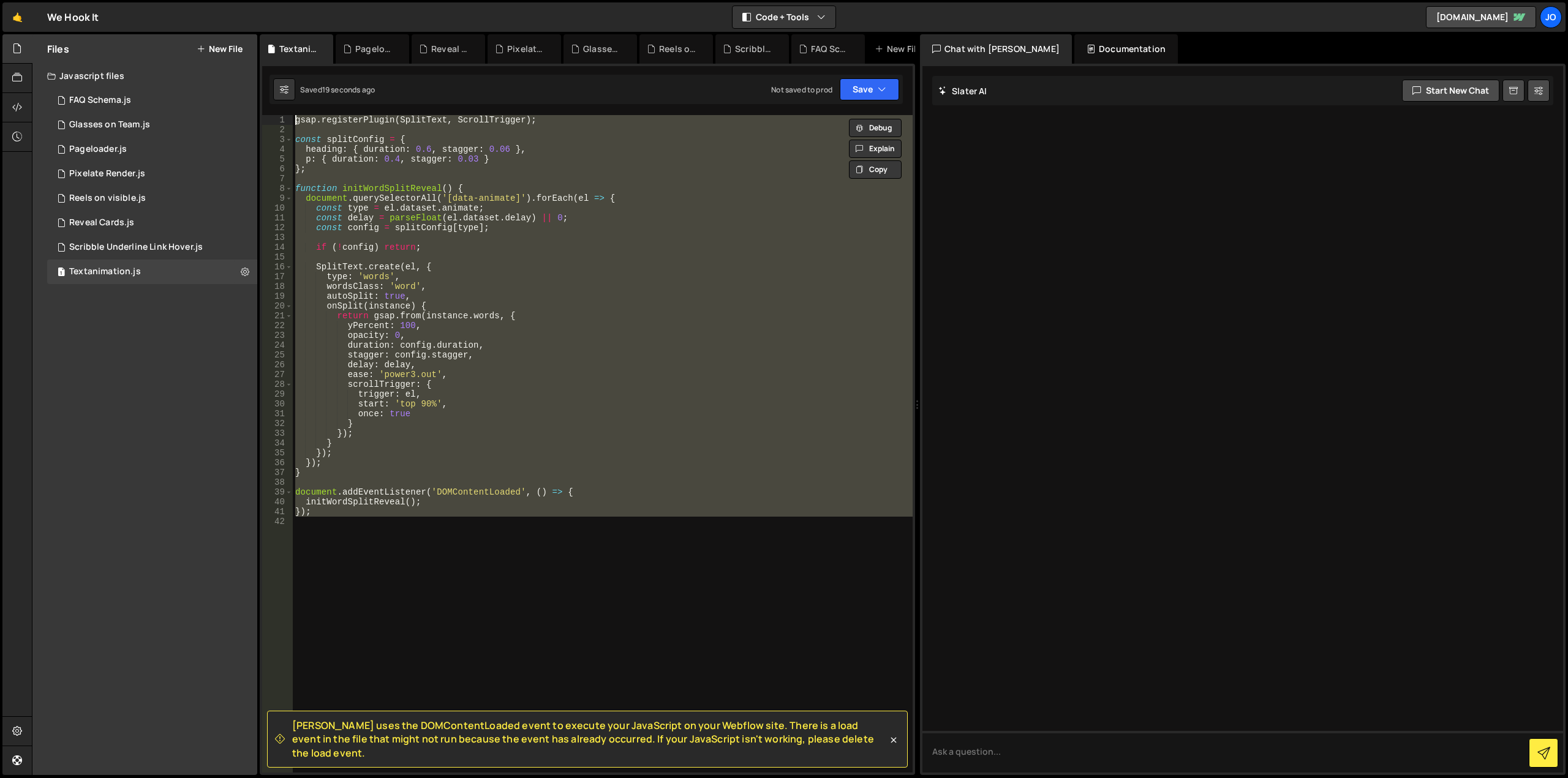
paste textarea
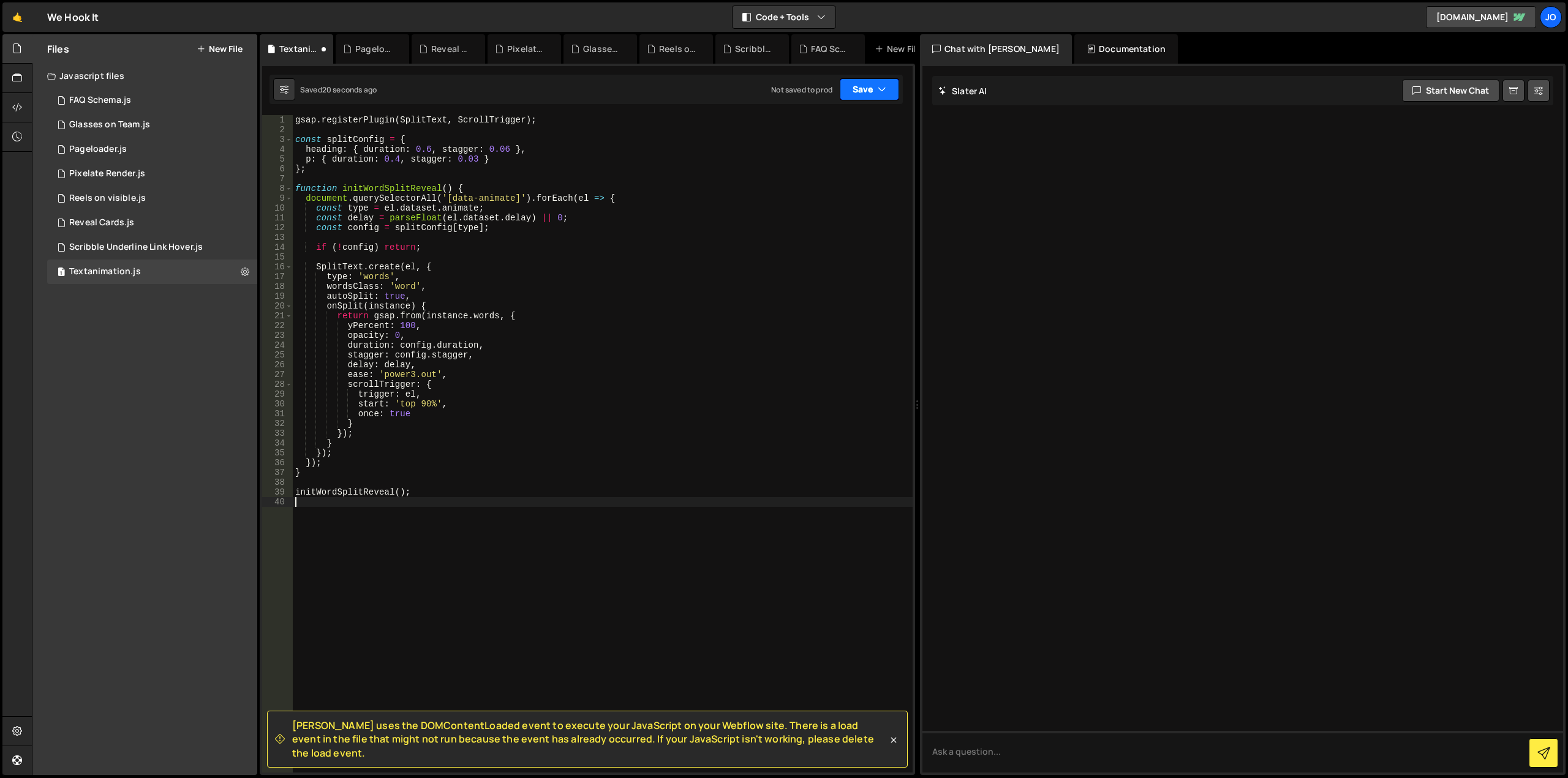
click at [874, 81] on button "Save" at bounding box center [870, 89] width 59 height 22
click at [817, 113] on div "Save to Staging S" at bounding box center [828, 120] width 128 height 12
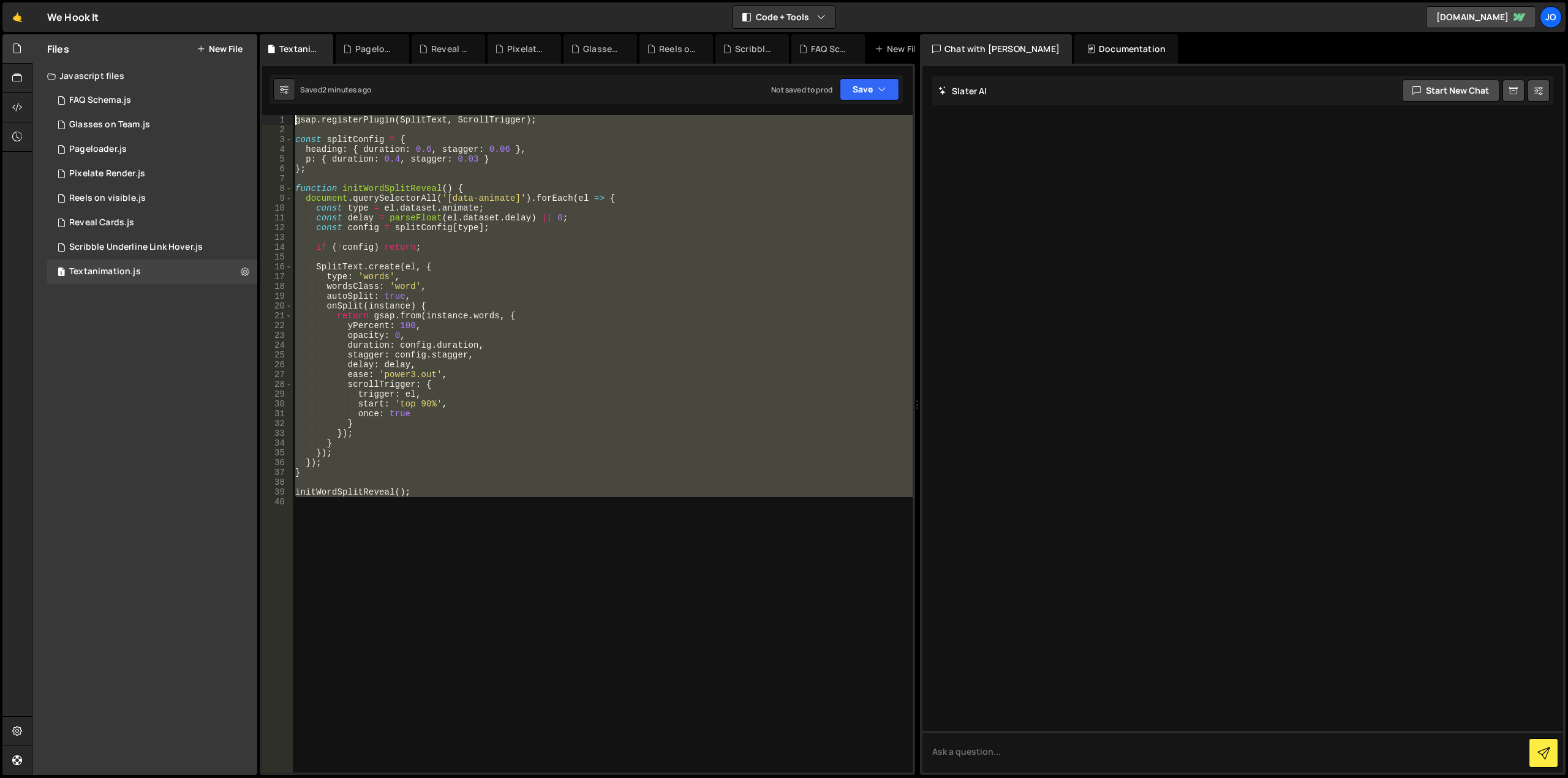
drag, startPoint x: 542, startPoint y: 562, endPoint x: 198, endPoint y: -74, distance: 723.1
click at [198, 0] on html "Projects Community Library Blog Jo Projects Your Teams Account Upgrade Logout" at bounding box center [784, 389] width 1568 height 778
type textarea "gsap.registerPlugin(SplitText, ScrollTrigger);"
paste textarea
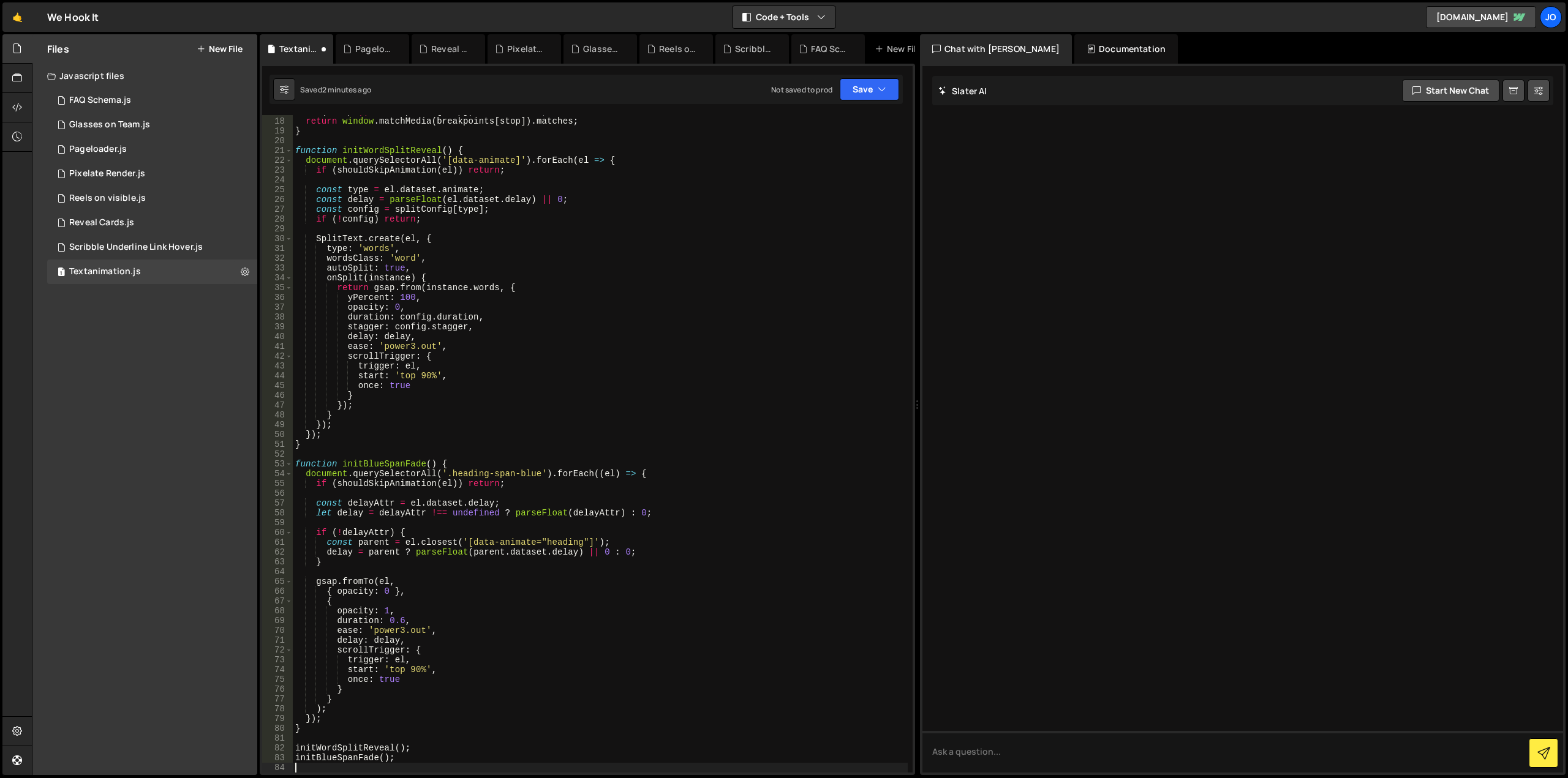
scroll to position [165, 0]
click at [864, 98] on button "Save" at bounding box center [870, 89] width 59 height 22
click at [847, 116] on div "Save to Staging S" at bounding box center [828, 120] width 128 height 12
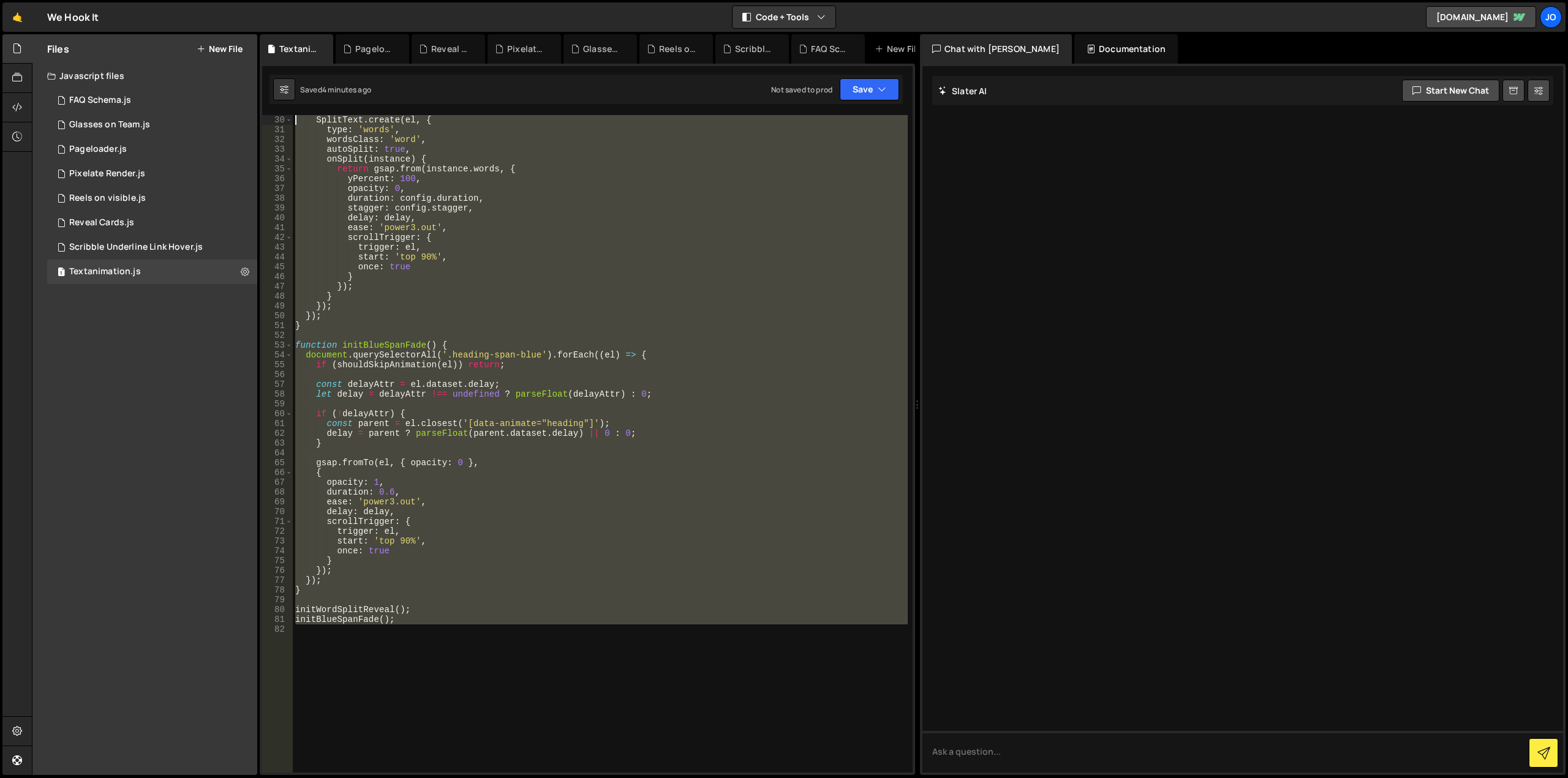
scroll to position [0, 0]
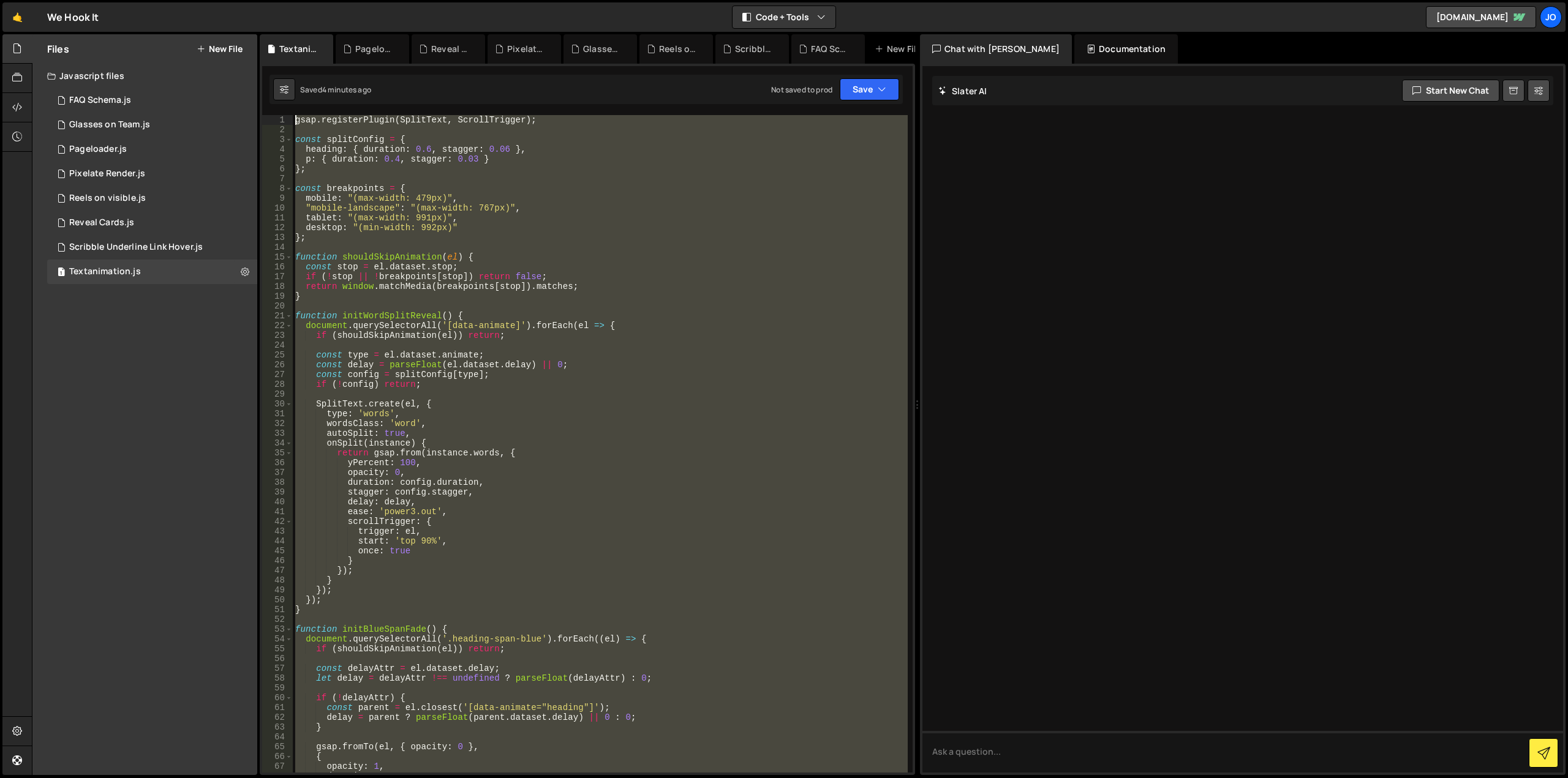
drag, startPoint x: 532, startPoint y: 675, endPoint x: 102, endPoint y: -74, distance: 863.7
click at [102, 0] on html "Projects Community Library Blog Jo Projects Your Teams Account Upgrade Logout" at bounding box center [784, 389] width 1568 height 778
type textarea "gsap.registerPlugin(SplitText, ScrollTrigger);"
paste textarea
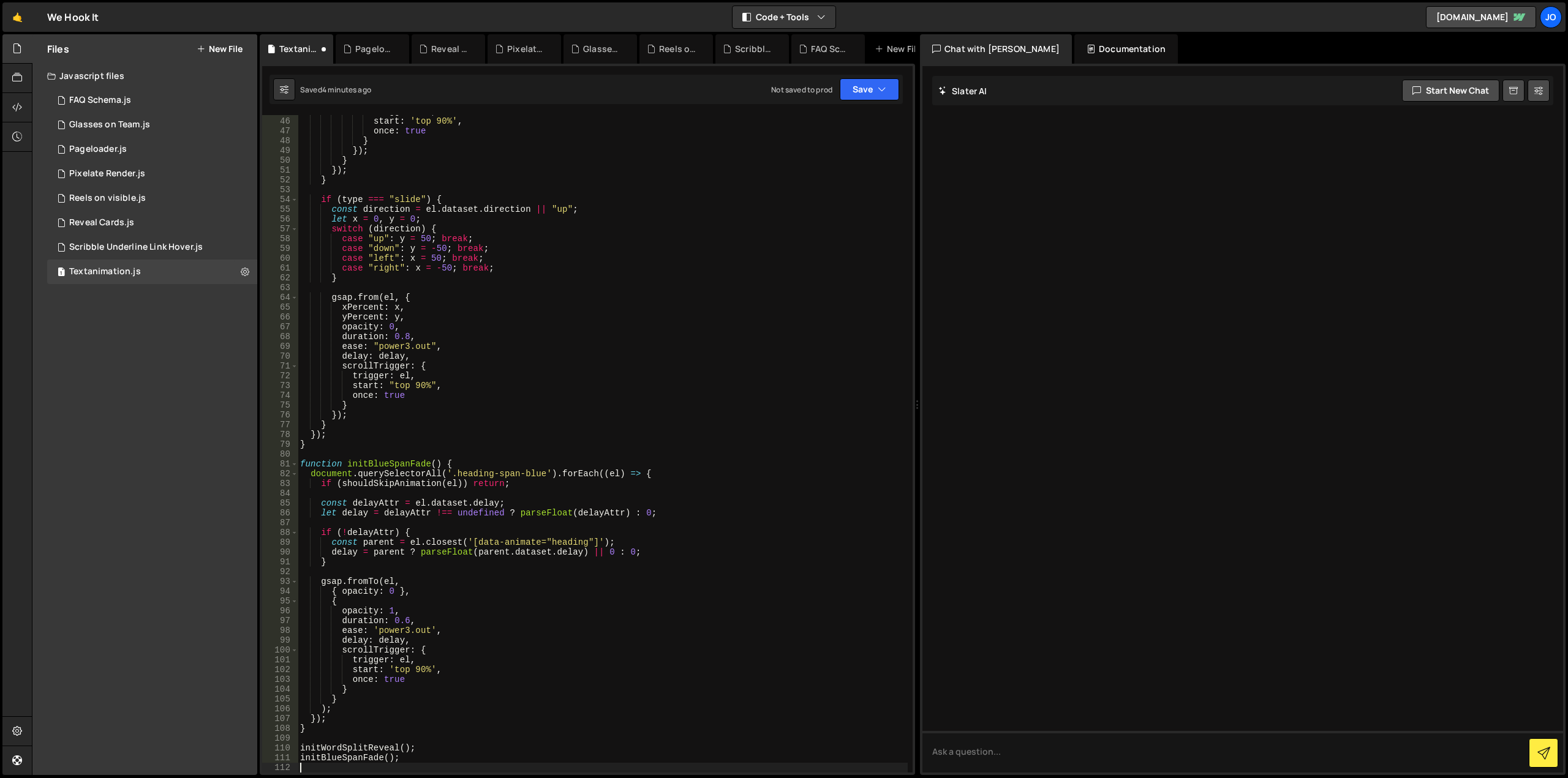
scroll to position [440, 0]
click at [862, 89] on button "Save" at bounding box center [870, 89] width 59 height 22
click at [840, 116] on div "Save to Staging S" at bounding box center [828, 120] width 128 height 12
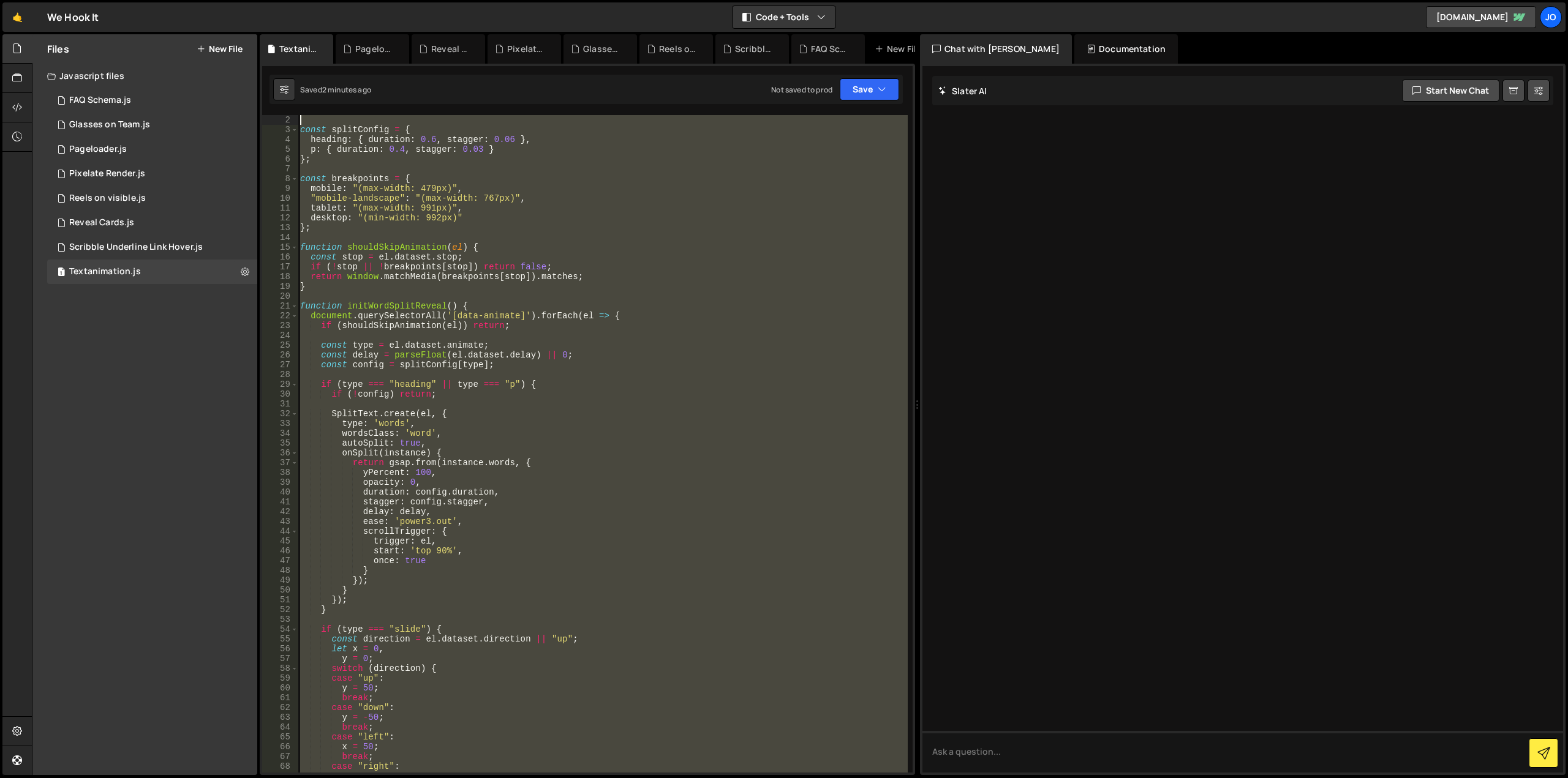
scroll to position [0, 0]
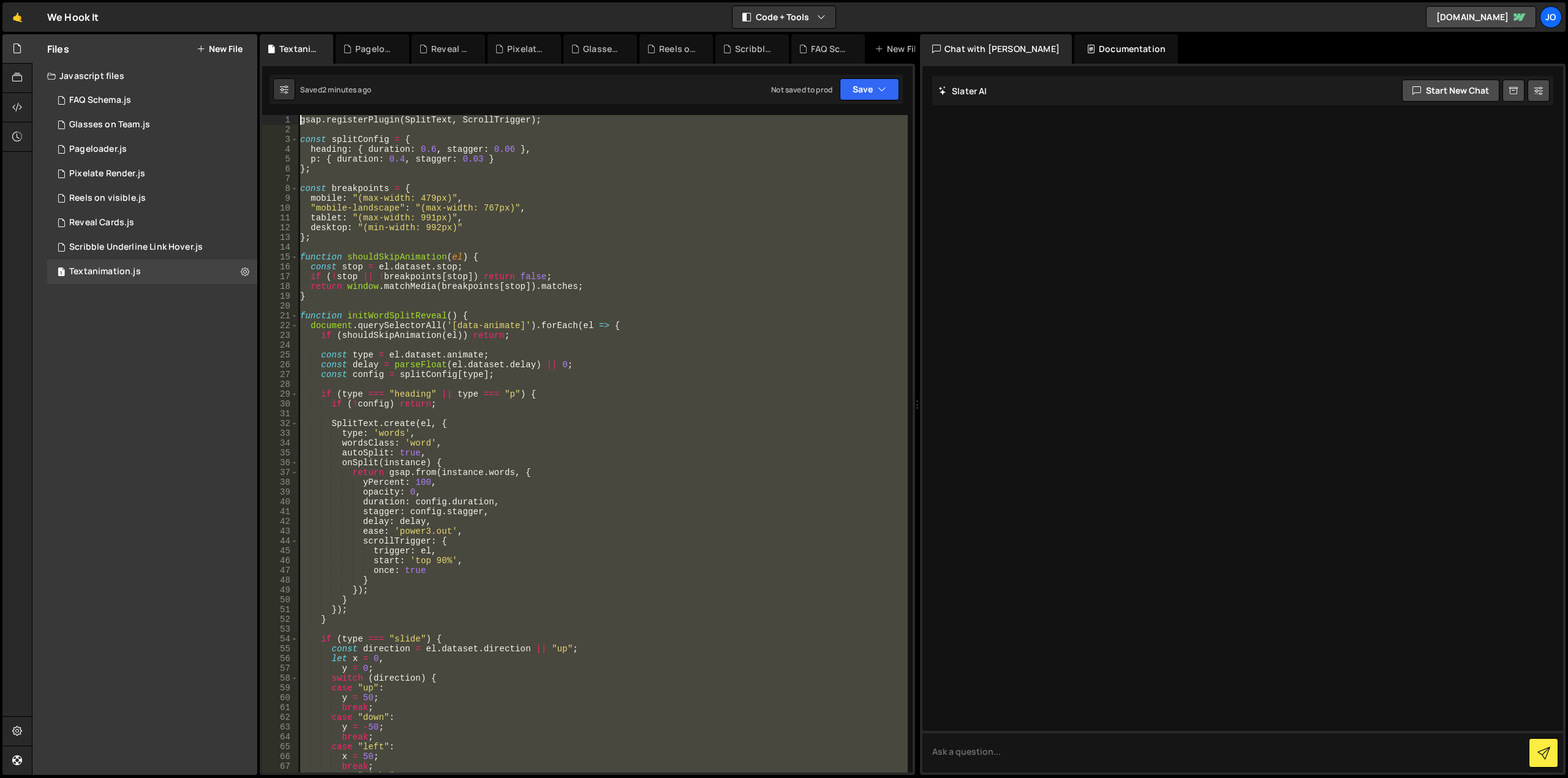
drag, startPoint x: 426, startPoint y: 497, endPoint x: 107, endPoint y: -74, distance: 654.1
click at [107, 0] on html "Projects Community Library Blog Jo Projects Your Teams Account Upgrade Logout" at bounding box center [784, 389] width 1568 height 778
type textarea "gsap.registerPlugin(SplitText, ScrollTrigger);"
paste textarea
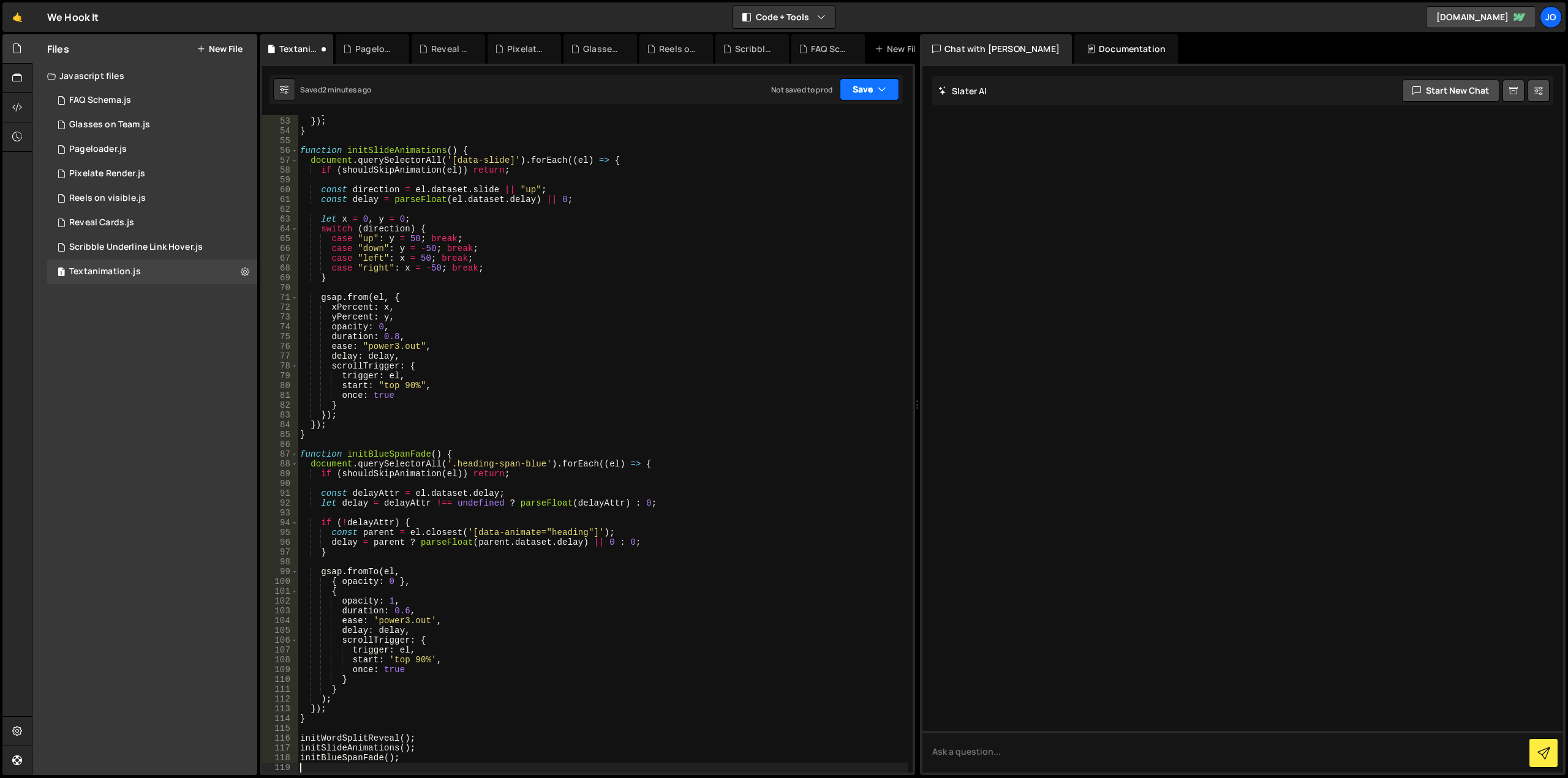
click at [870, 85] on button "Save" at bounding box center [870, 89] width 59 height 22
click at [855, 124] on div "Save to Staging S" at bounding box center [828, 120] width 128 height 12
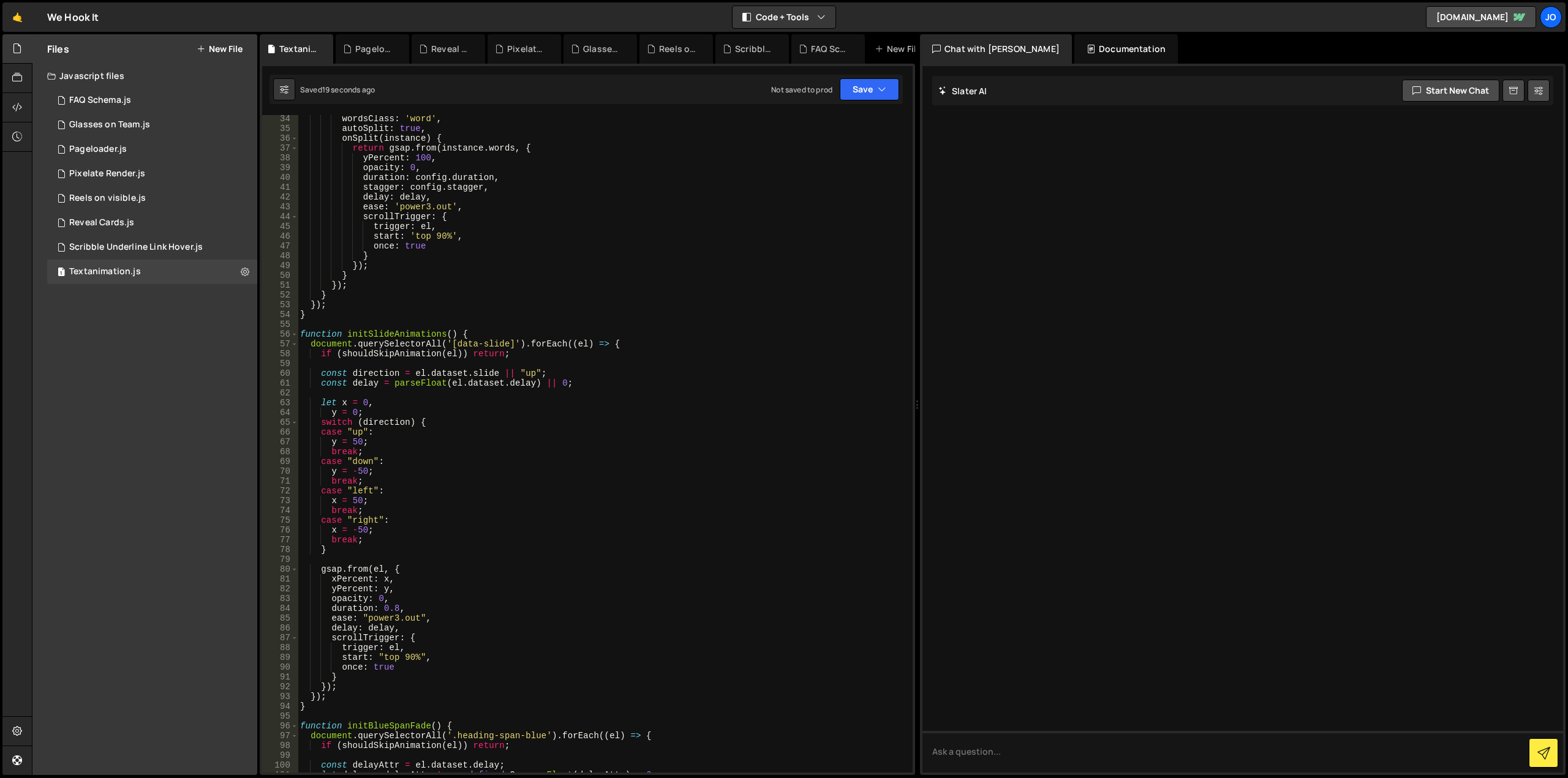
scroll to position [325, 0]
click at [398, 609] on div "wordsClass : 'word' , autoSplit : true , onSplit ( instance ) { return gsap . f…" at bounding box center [602, 452] width 610 height 677
click at [141, 637] on div "Files New File Javascript files 1 FAQ Schema.js 0 1 Glasses on Team.js 0 1 Page…" at bounding box center [144, 404] width 225 height 741
click at [867, 88] on button "Save" at bounding box center [870, 89] width 59 height 22
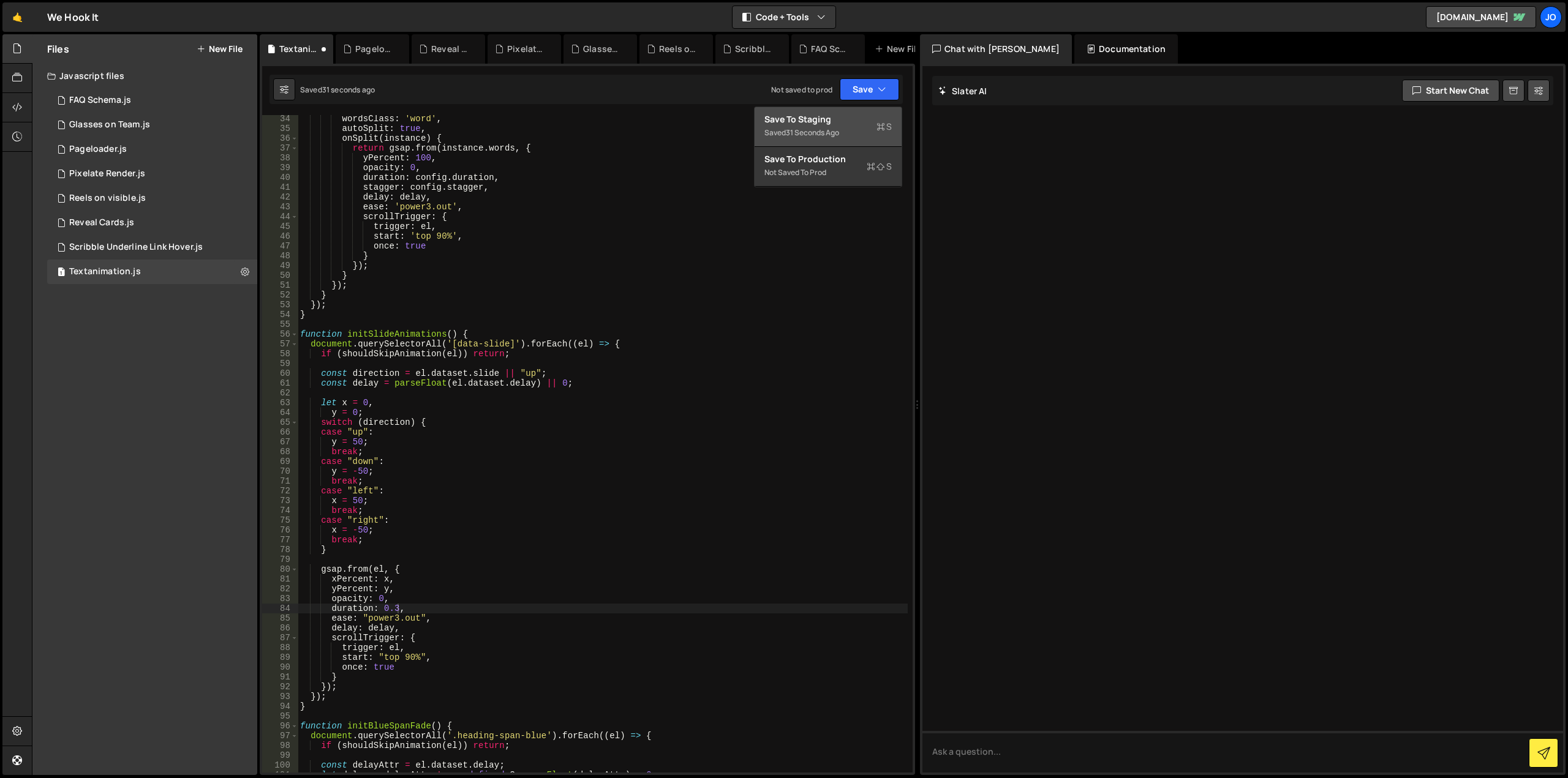
click at [834, 120] on div "Save to Staging S" at bounding box center [828, 120] width 128 height 12
click at [197, 489] on div "Files New File Javascript files 1 FAQ Schema.js 0 1 Glasses on Team.js 0 1 Page…" at bounding box center [144, 404] width 225 height 741
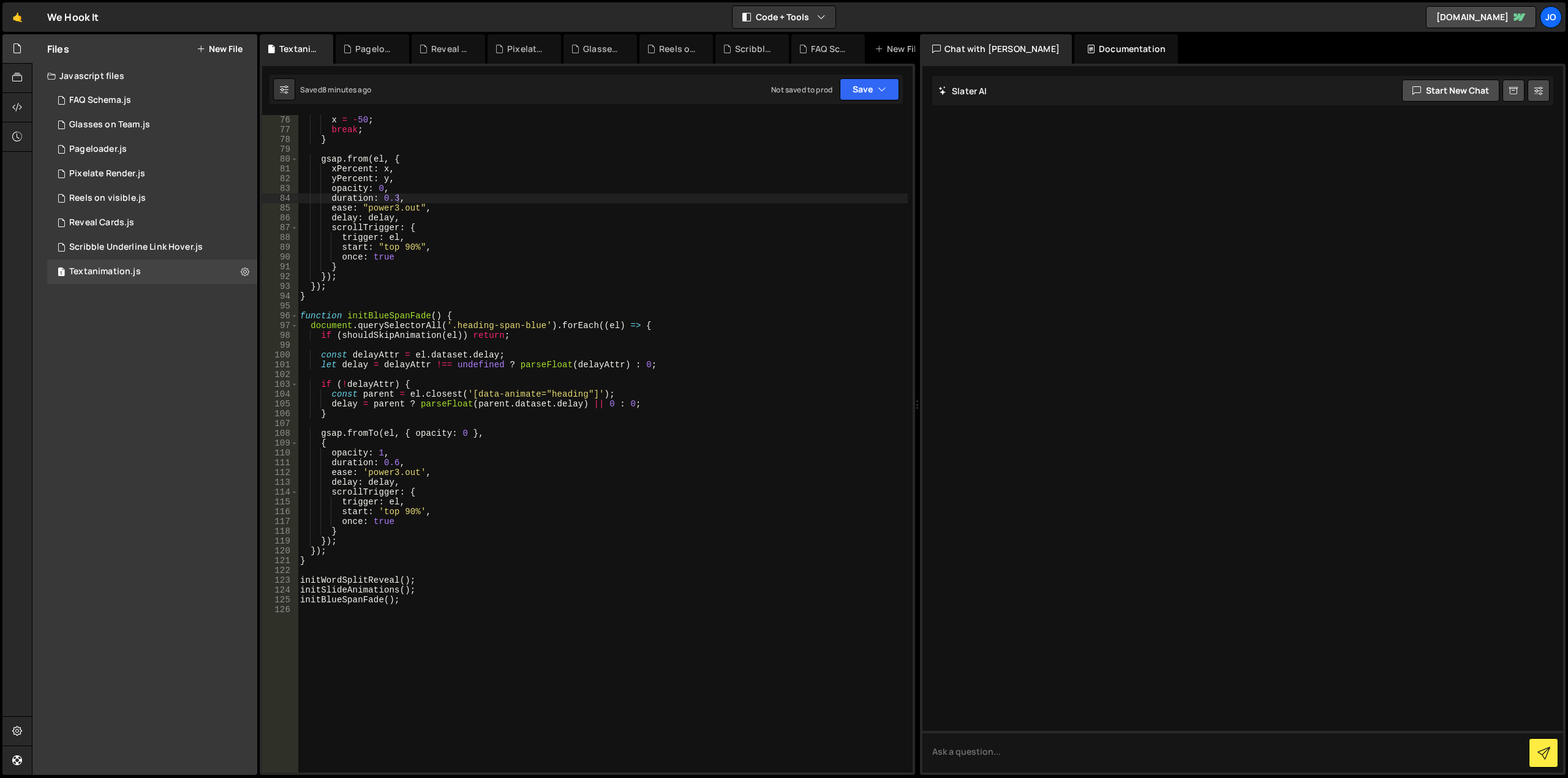
scroll to position [490, 0]
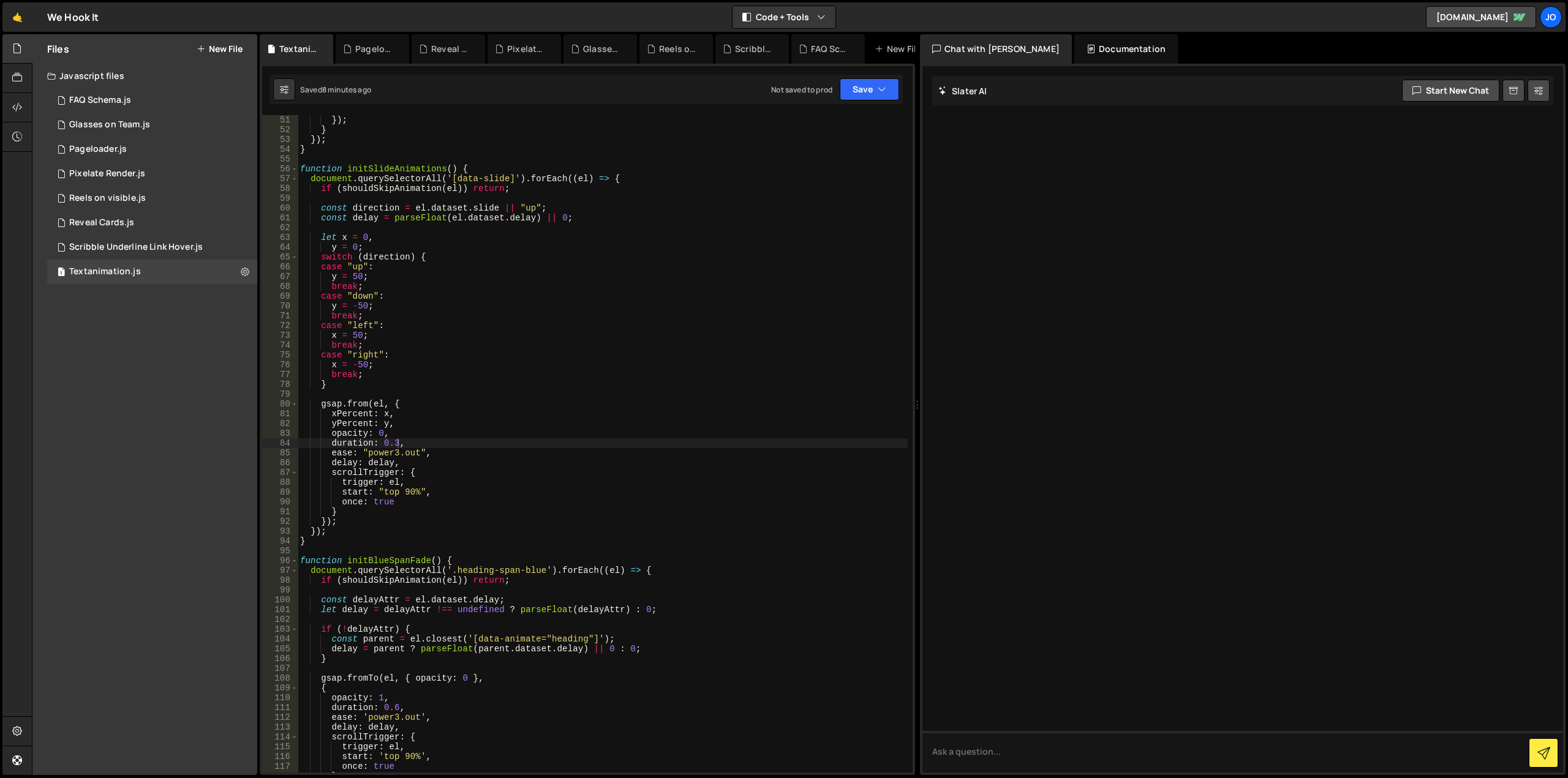
click at [413, 494] on div "} }) ; } }) ; } function initSlideAnimations ( ) { document . querySelectorAll …" at bounding box center [602, 444] width 610 height 677
click at [408, 493] on div "} }) ; } }) ; } function initSlideAnimations ( ) { document . querySelectorAll …" at bounding box center [602, 444] width 610 height 677
click at [130, 643] on div "Files New File Javascript files 1 FAQ Schema.js 0 1 Glasses on Team.js 0 1 Page…" at bounding box center [144, 404] width 225 height 741
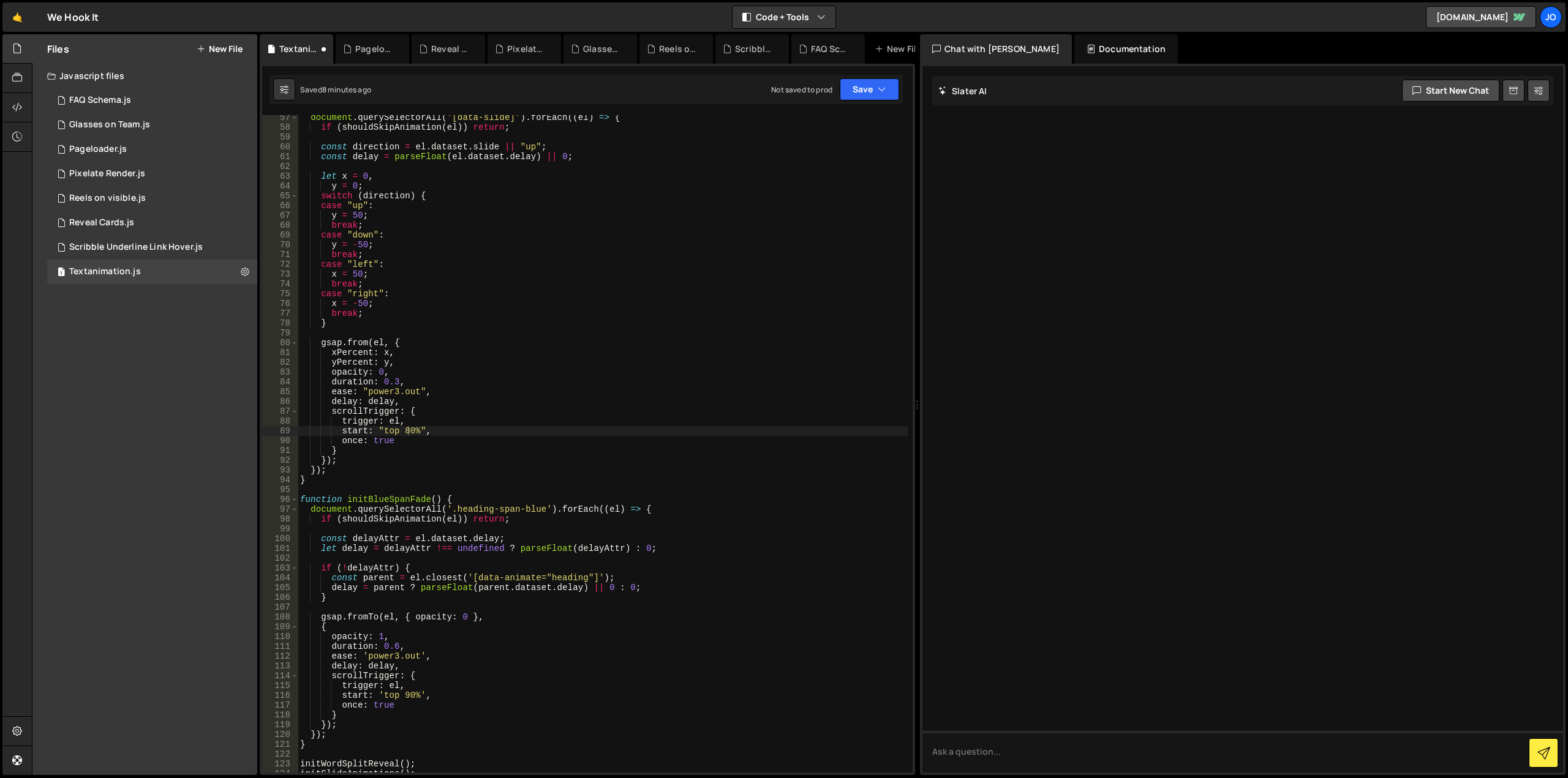
scroll to position [612, 0]
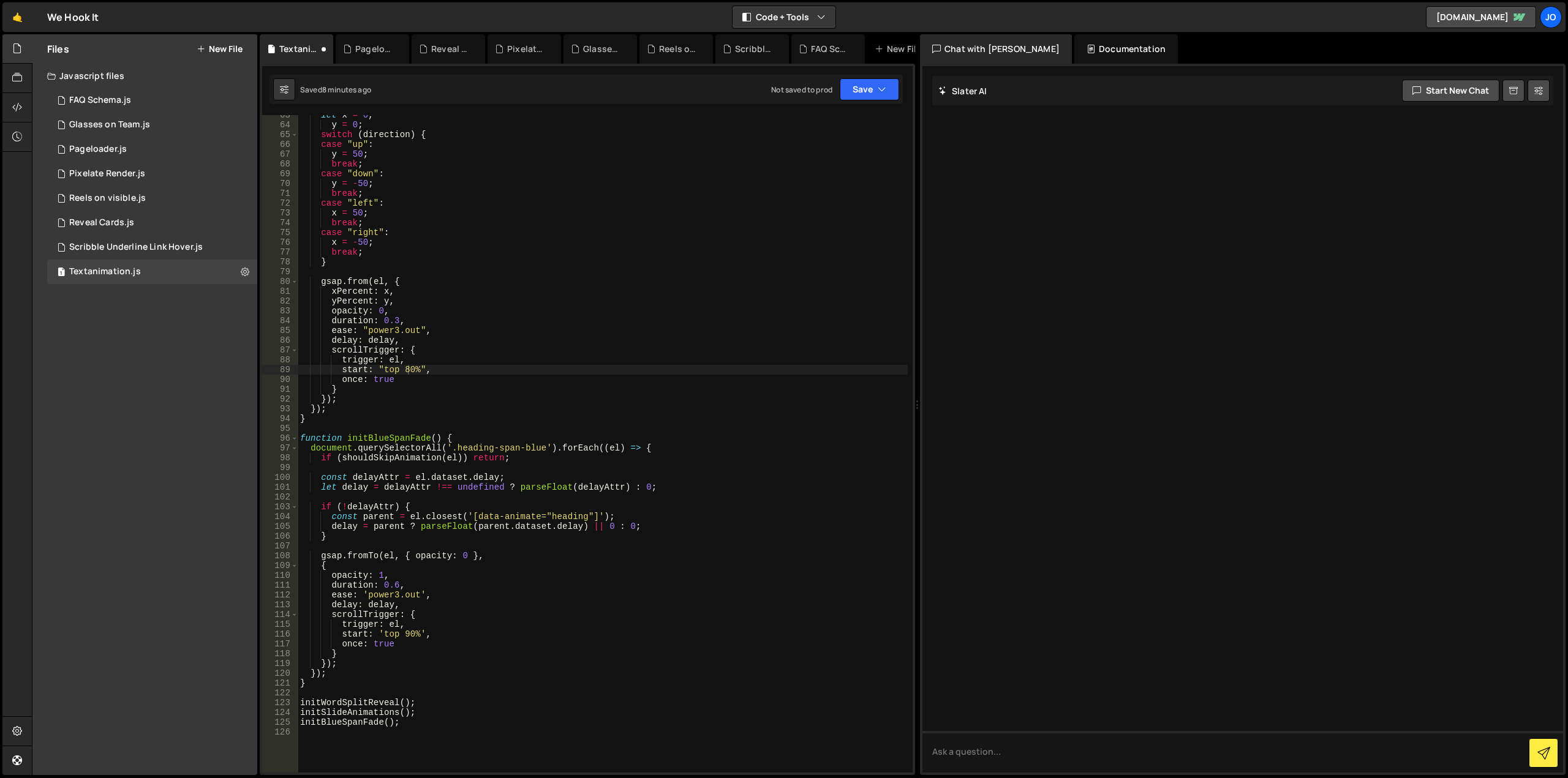
click at [405, 638] on div "let x = 0 , y = 0 ; switch ( direction ) { case "up" : y = 50 ; break ; case "d…" at bounding box center [602, 448] width 610 height 677
click at [113, 619] on div "Files New File Javascript files 1 FAQ Schema.js 0 1 Glasses on Team.js 0 1 Page…" at bounding box center [144, 404] width 225 height 741
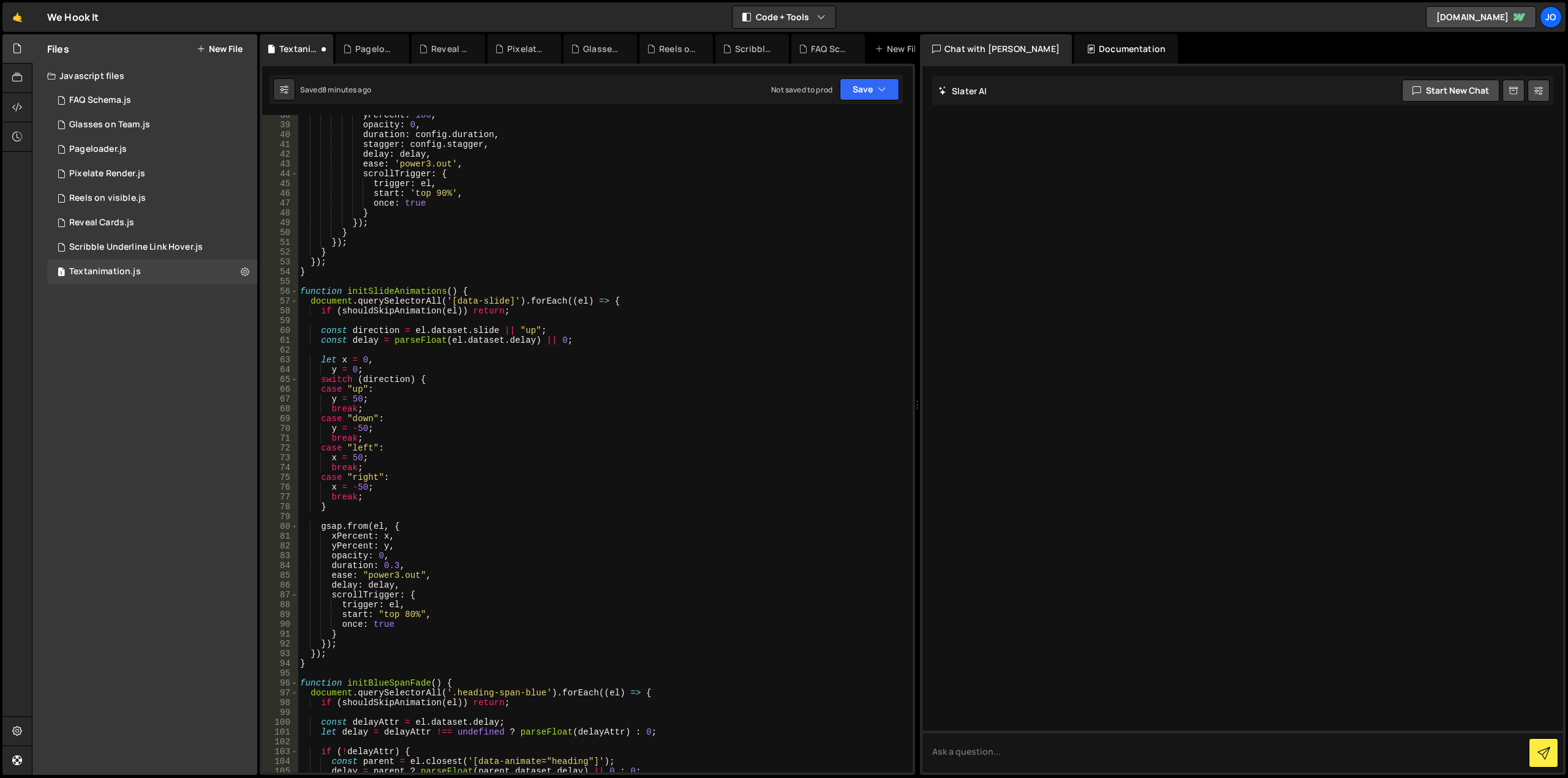
scroll to position [183, 0]
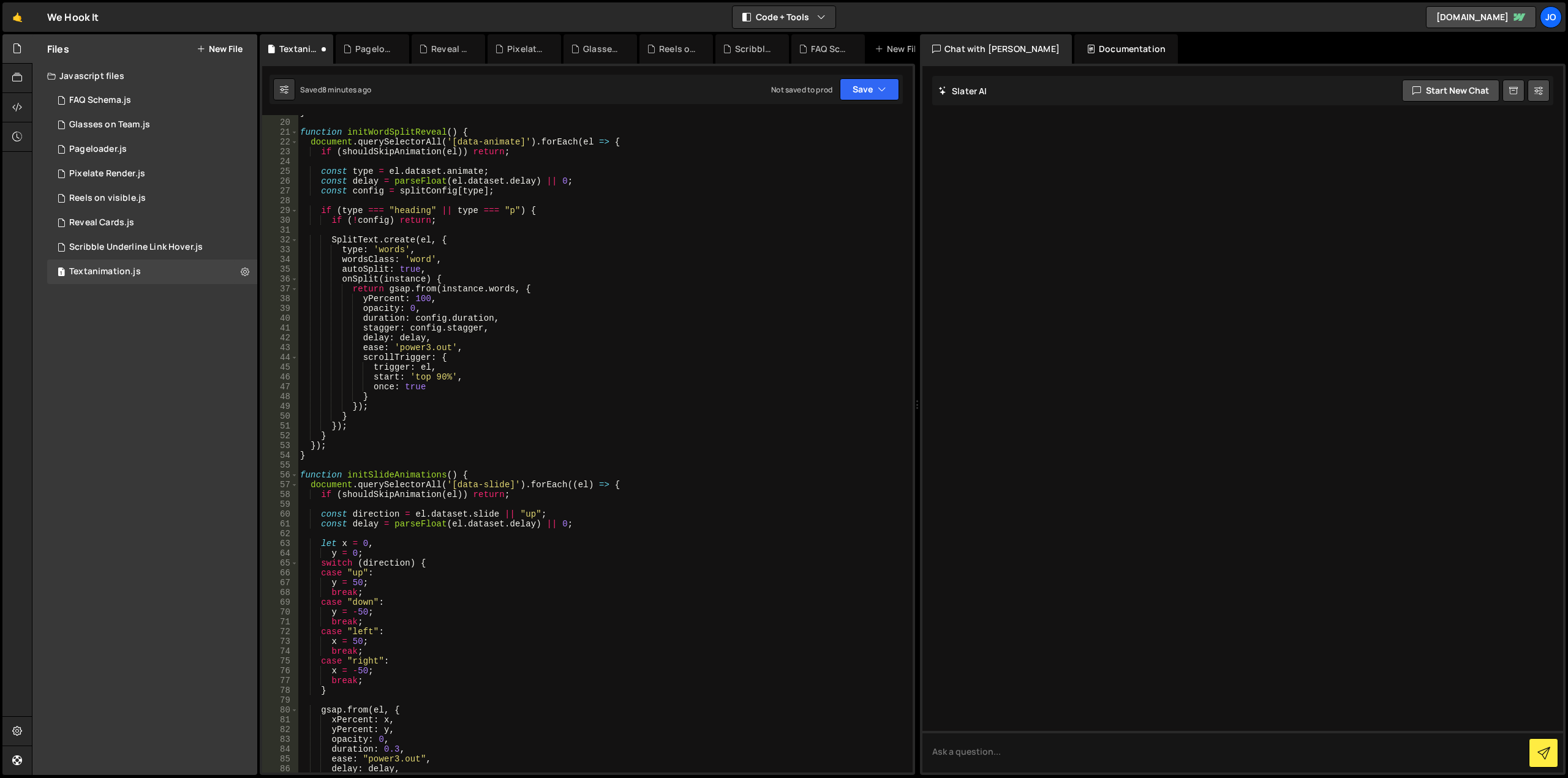
click at [438, 379] on div "} function initWordSplitReveal ( ) { document . querySelectorAll ( '[data-anima…" at bounding box center [602, 446] width 610 height 677
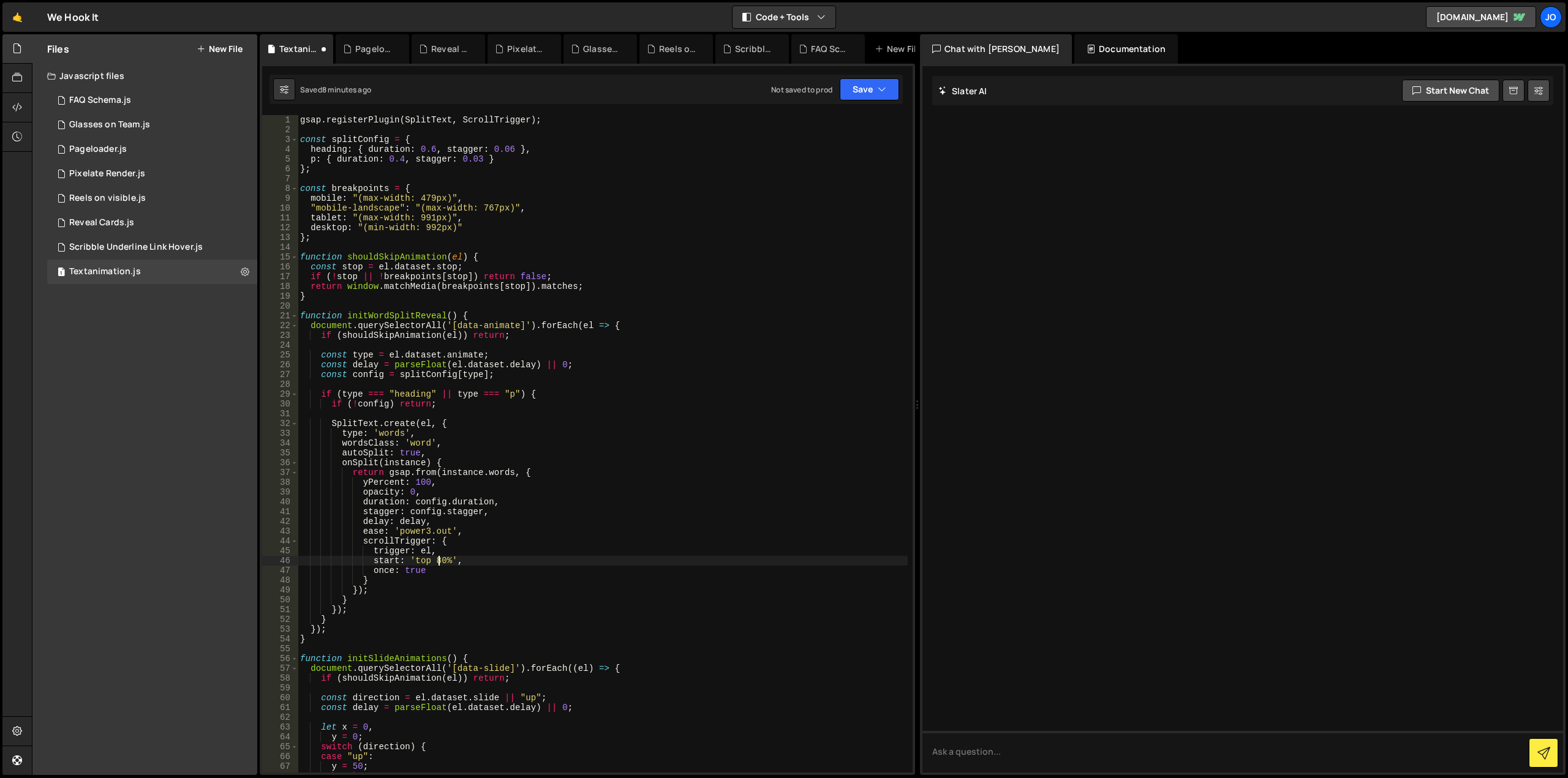
type textarea "start: 'top 80%',"
click at [192, 486] on div "Files New File Javascript files 1 FAQ Schema.js 0 1 Glasses on Team.js 0 1 Page…" at bounding box center [144, 404] width 225 height 741
click at [861, 89] on button "Save" at bounding box center [870, 89] width 59 height 22
click at [855, 125] on div "Save to Staging S" at bounding box center [828, 120] width 128 height 12
